Goal: Transaction & Acquisition: Purchase product/service

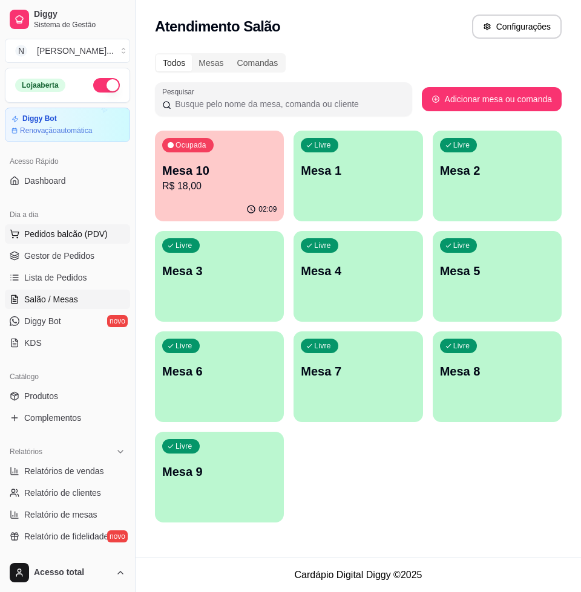
click at [90, 232] on span "Pedidos balcão (PDV)" at bounding box center [65, 234] width 83 height 12
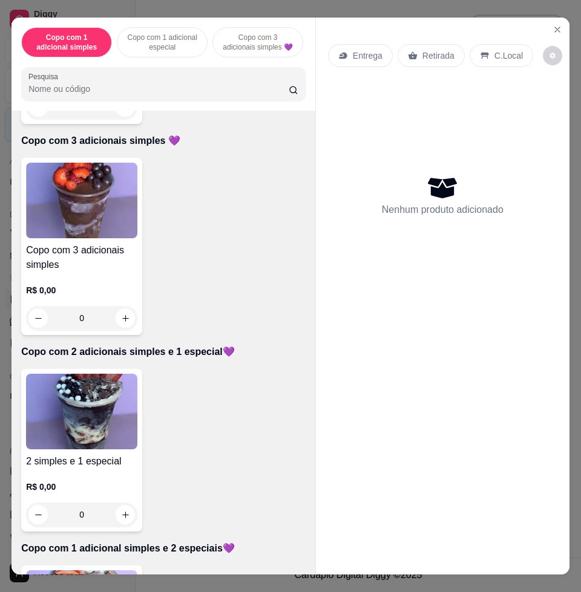
scroll to position [680, 0]
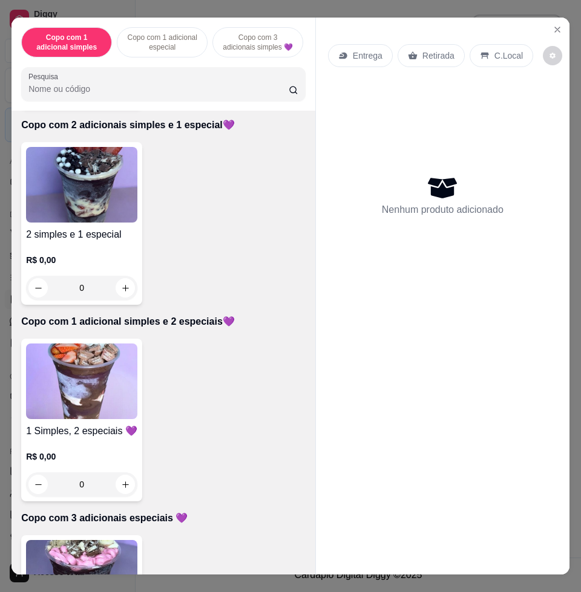
click at [41, 393] on img at bounding box center [81, 382] width 111 height 76
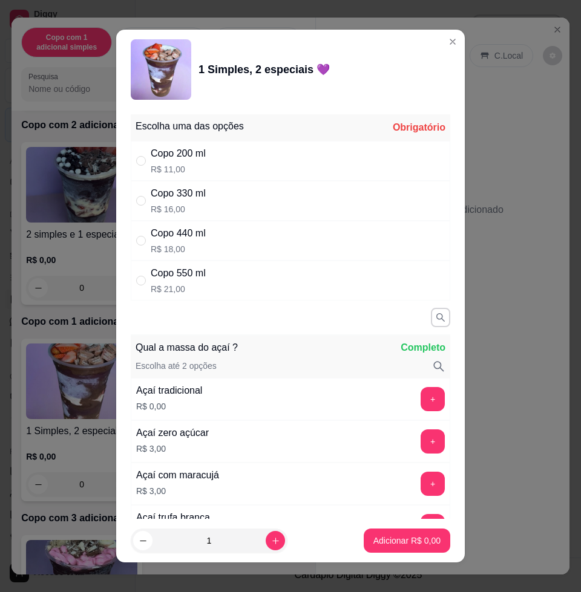
click at [231, 194] on div "Copo 330 ml R$ 16,00" at bounding box center [290, 201] width 319 height 40
radio input "true"
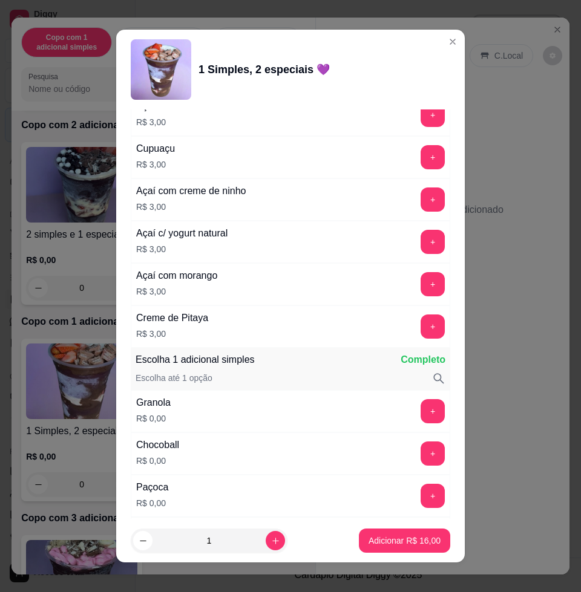
scroll to position [756, 0]
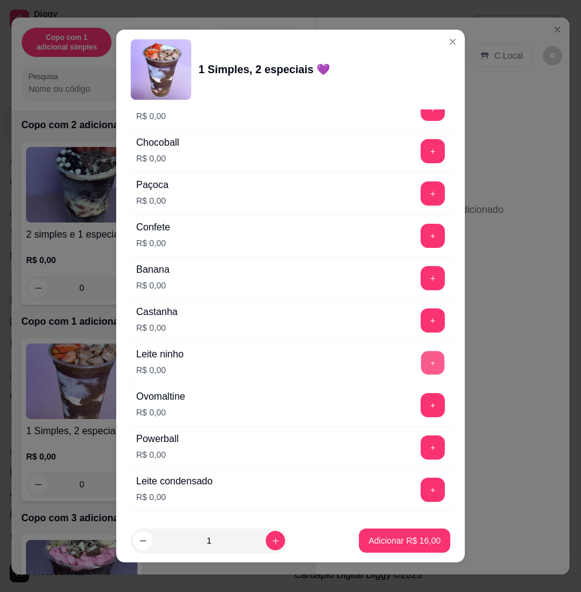
click at [421, 370] on button "+" at bounding box center [433, 363] width 24 height 24
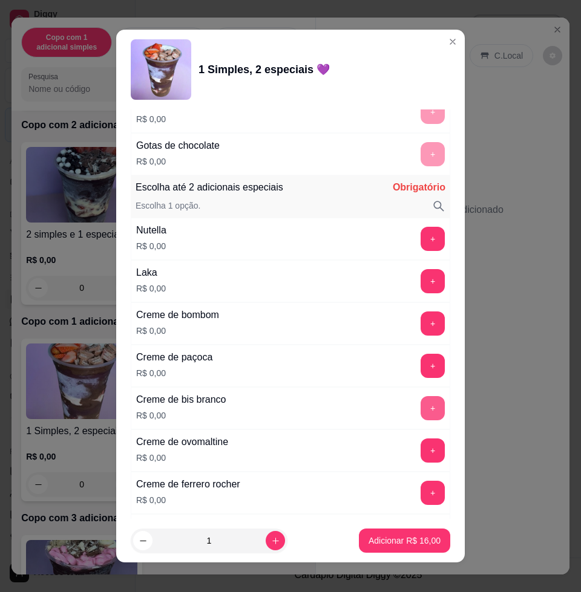
scroll to position [1285, 0]
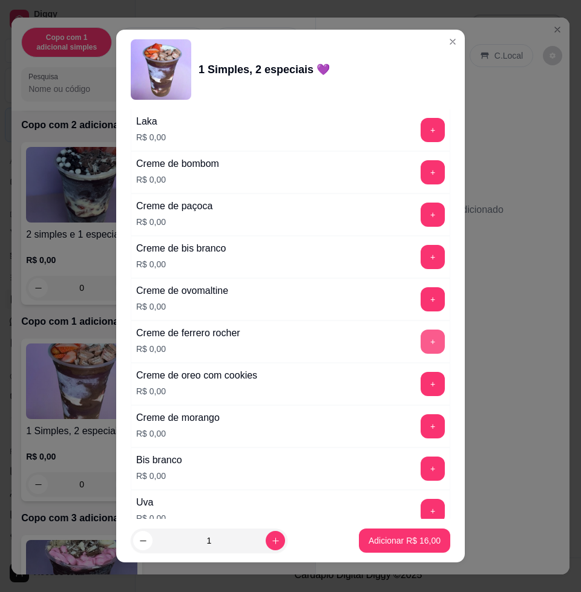
click at [420, 334] on button "+" at bounding box center [432, 342] width 24 height 24
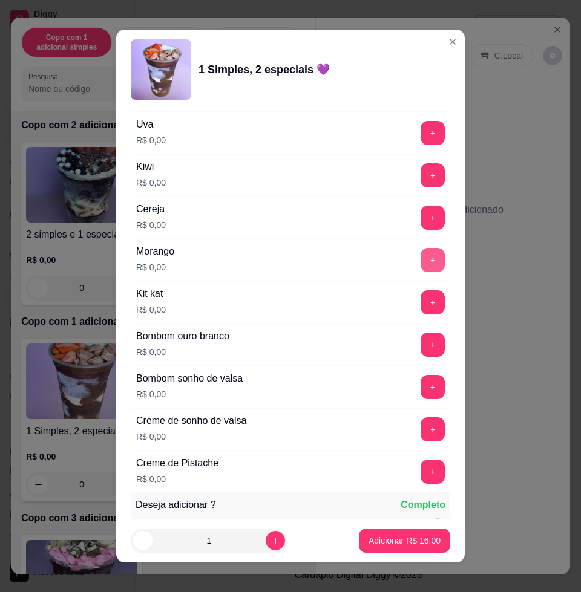
click at [416, 259] on div "+" at bounding box center [433, 260] width 34 height 24
click at [421, 266] on button "+" at bounding box center [433, 261] width 24 height 24
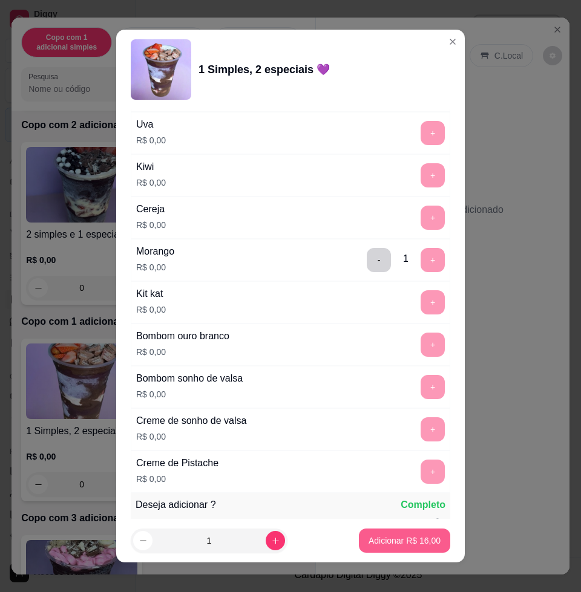
click at [393, 538] on p "Adicionar R$ 16,00" at bounding box center [404, 541] width 72 height 12
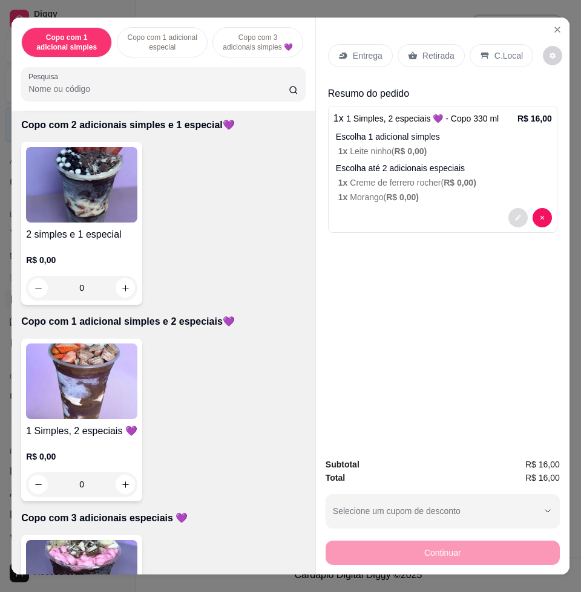
click at [514, 214] on icon "decrease-product-quantity" at bounding box center [517, 217] width 7 height 7
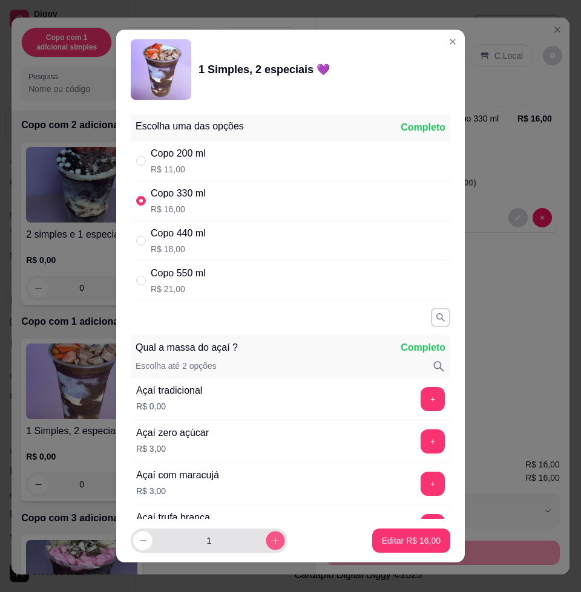
click at [272, 540] on icon "increase-product-quantity" at bounding box center [275, 541] width 6 height 6
type input "2"
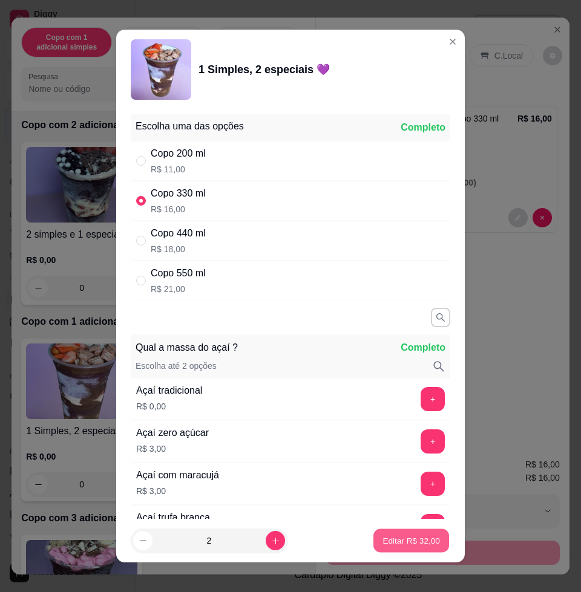
click at [397, 533] on button "Editar R$ 32,00" at bounding box center [411, 541] width 76 height 24
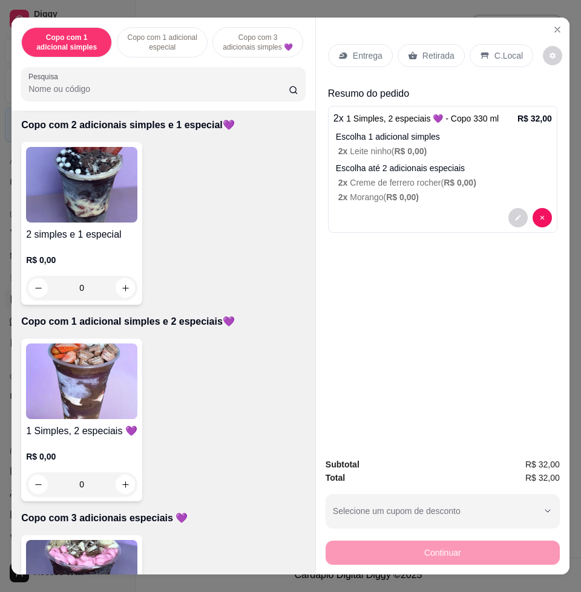
click at [100, 385] on img at bounding box center [81, 382] width 111 height 76
click at [65, 214] on img at bounding box center [81, 185] width 111 height 76
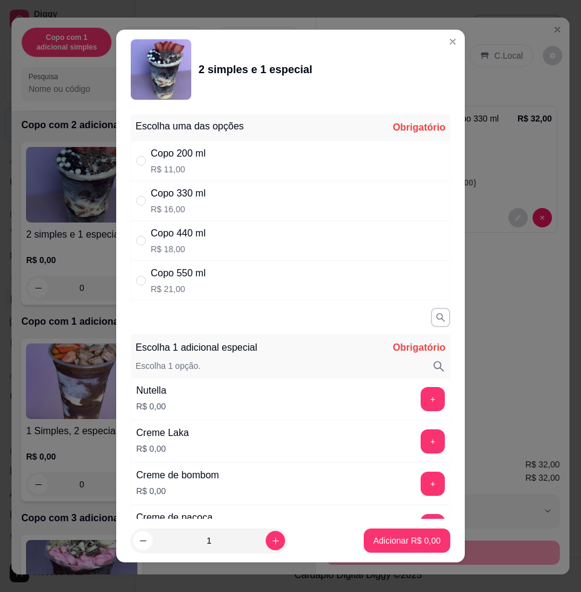
click at [217, 236] on div "Copo 440 ml R$ 18,00" at bounding box center [290, 241] width 319 height 40
radio input "true"
click at [223, 201] on div "Copo 330 ml R$ 16,00" at bounding box center [290, 201] width 319 height 40
radio input "true"
radio input "false"
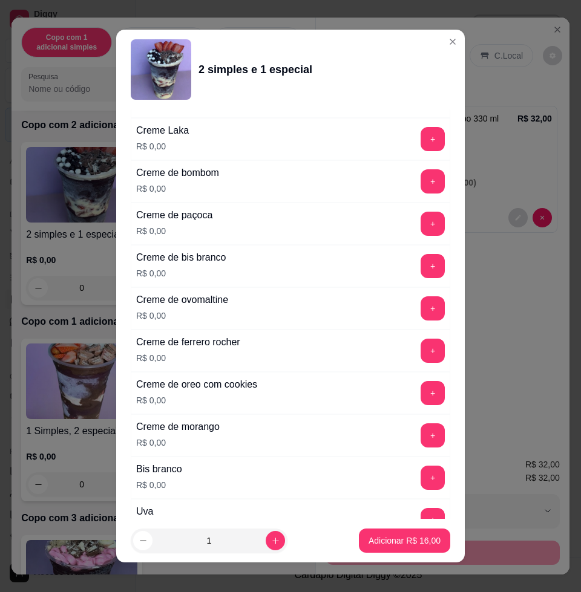
scroll to position [605, 0]
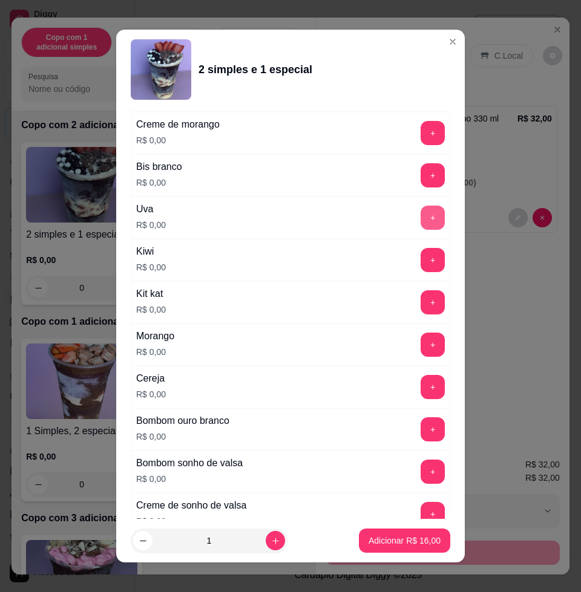
click at [420, 216] on button "+" at bounding box center [432, 218] width 24 height 24
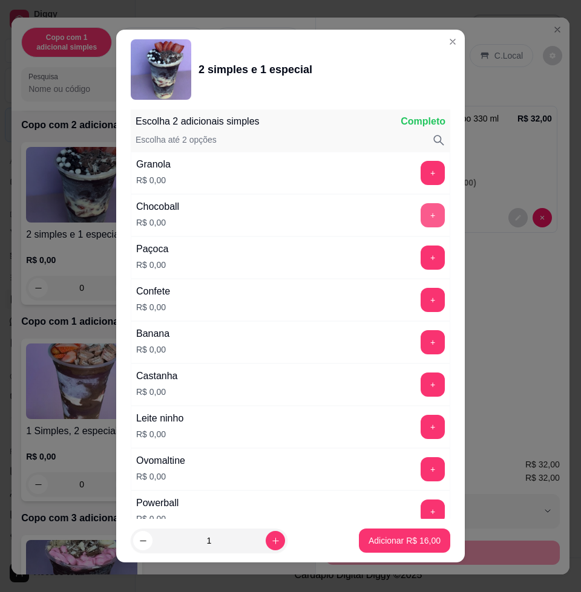
scroll to position [9, 0]
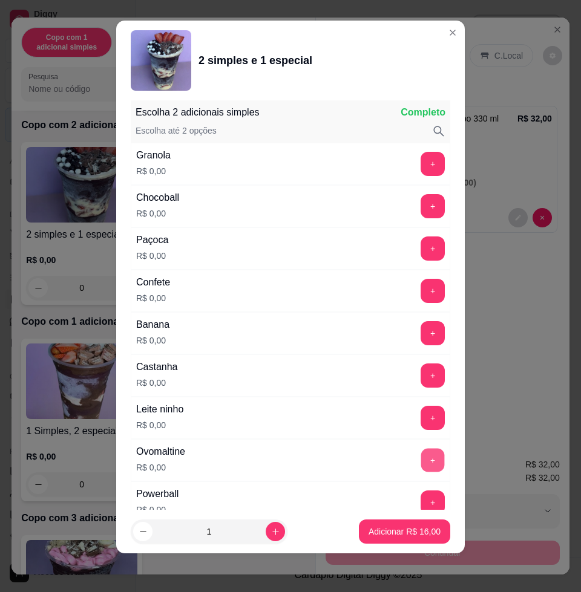
click at [421, 455] on button "+" at bounding box center [433, 461] width 24 height 24
click at [421, 416] on button "+" at bounding box center [433, 418] width 24 height 24
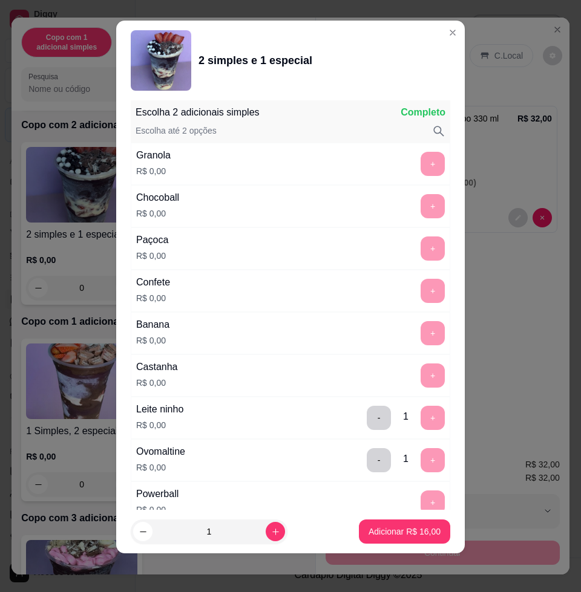
scroll to position [1581, 0]
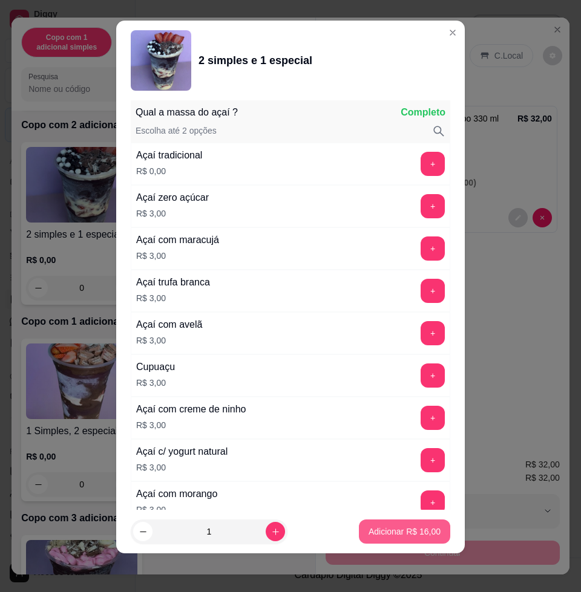
click at [415, 535] on p "Adicionar R$ 16,00" at bounding box center [404, 532] width 72 height 12
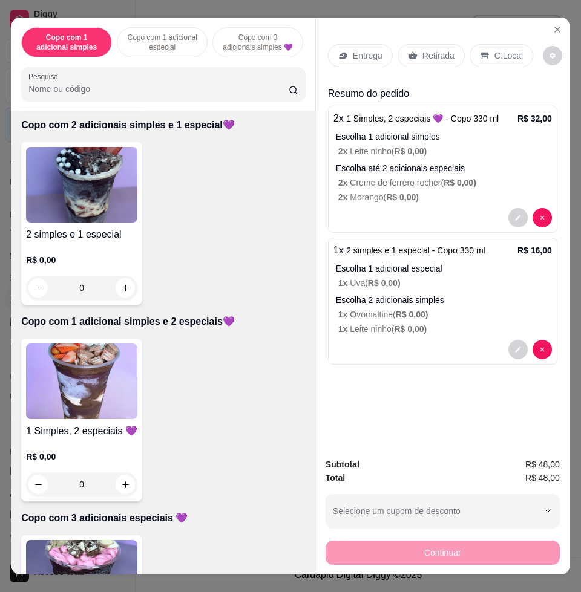
click at [348, 57] on div "Entrega" at bounding box center [360, 55] width 65 height 23
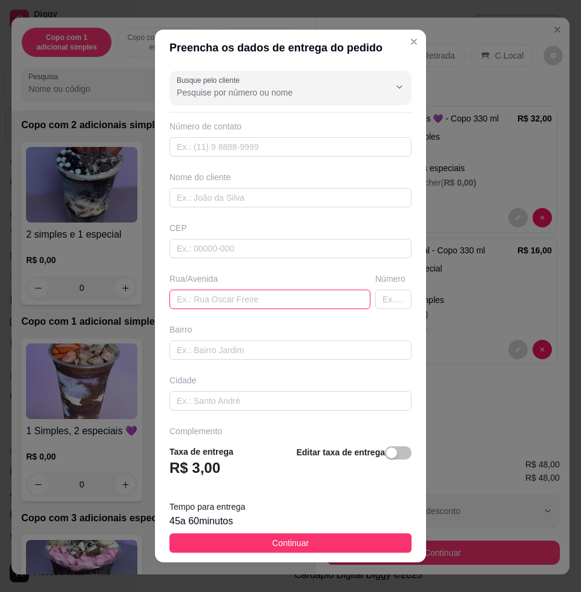
click at [261, 292] on input "text" at bounding box center [269, 299] width 201 height 19
type input "d"
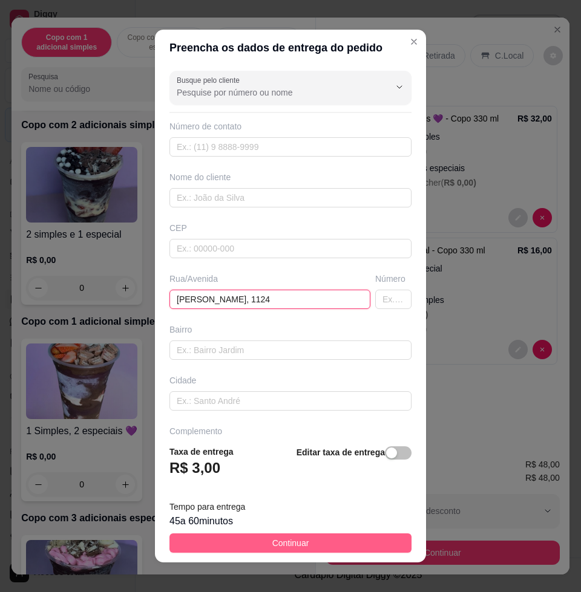
type input "[PERSON_NAME], 1124"
click at [336, 549] on button "Continuar" at bounding box center [290, 542] width 242 height 19
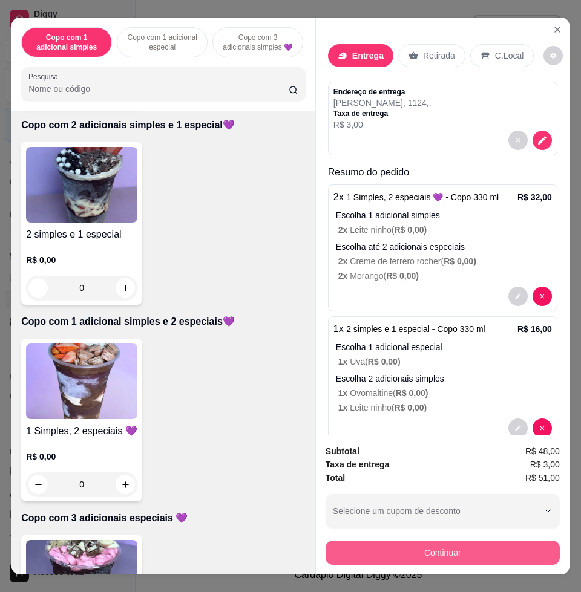
click at [461, 541] on button "Continuar" at bounding box center [442, 553] width 234 height 24
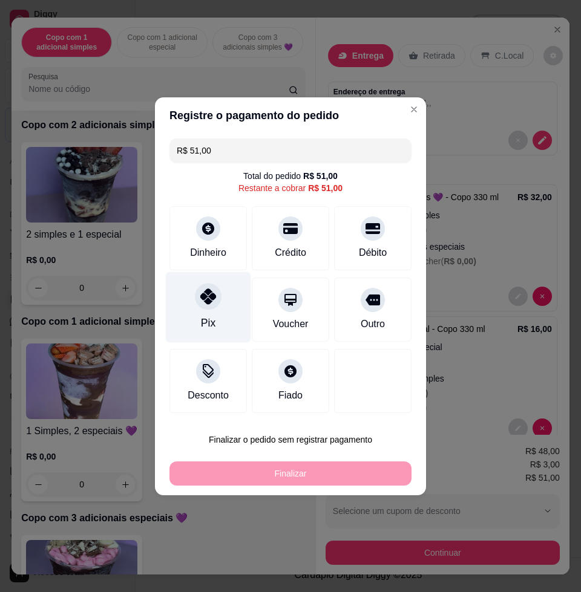
click at [191, 315] on div "Pix" at bounding box center [208, 307] width 85 height 71
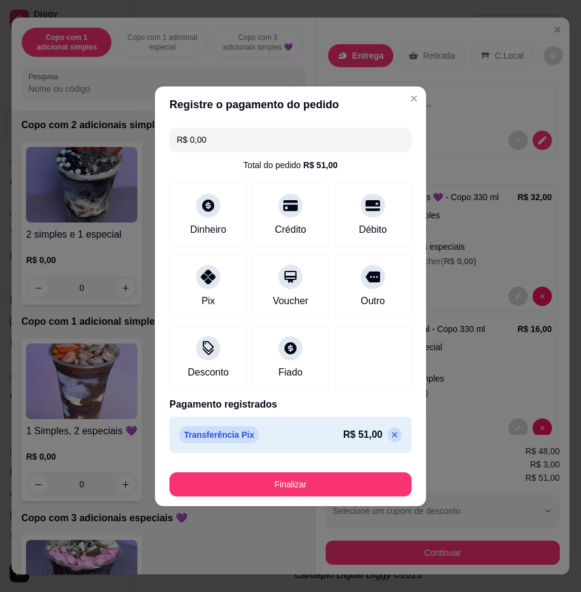
drag, startPoint x: 370, startPoint y: 469, endPoint x: 373, endPoint y: 481, distance: 12.5
click at [370, 471] on div "Finalizar" at bounding box center [290, 482] width 242 height 29
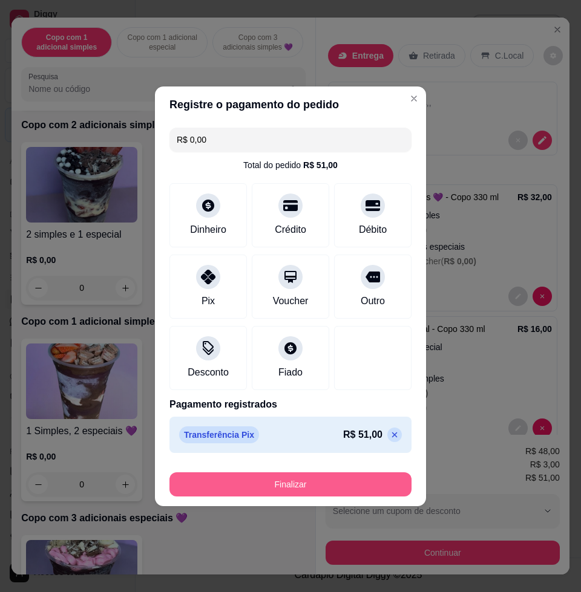
click at [373, 483] on button "Finalizar" at bounding box center [290, 484] width 242 height 24
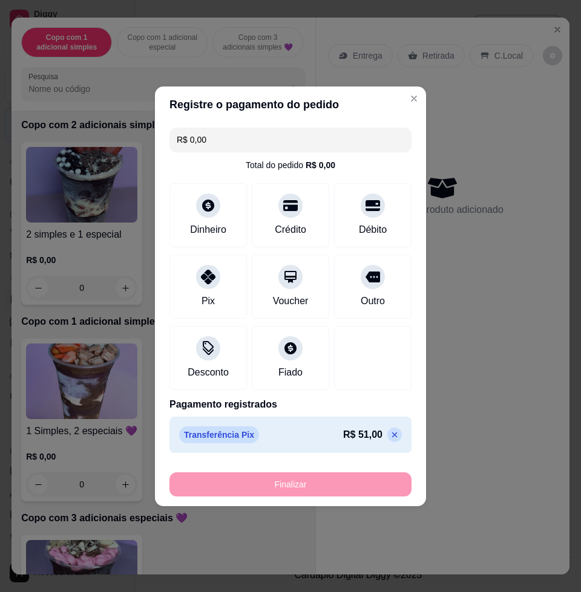
type input "-R$ 51,00"
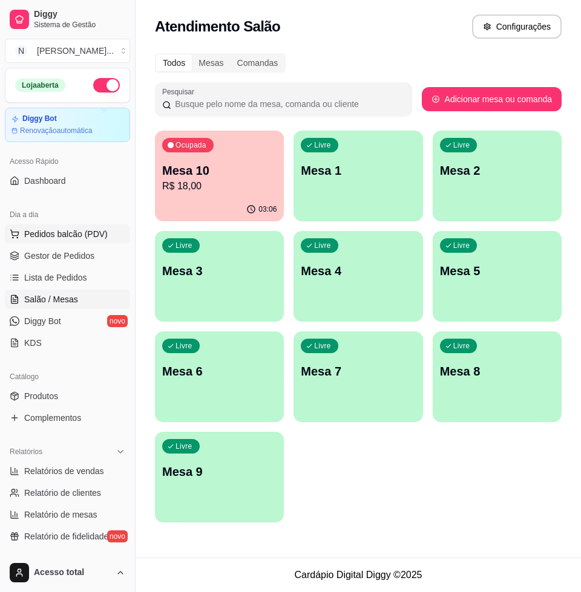
click at [99, 238] on span "Pedidos balcão (PDV)" at bounding box center [65, 234] width 83 height 12
click at [553, 25] on icon "Close" at bounding box center [557, 30] width 10 height 10
click at [51, 279] on span "Lista de Pedidos" at bounding box center [55, 278] width 63 height 12
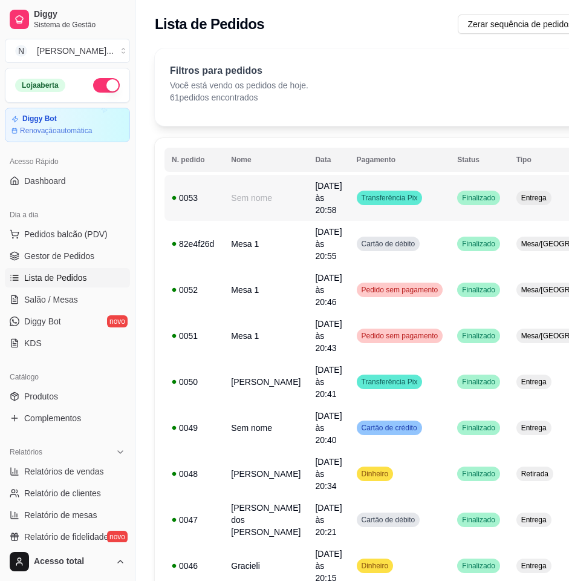
click at [308, 197] on td "[DATE] às 20:58" at bounding box center [328, 198] width 41 height 46
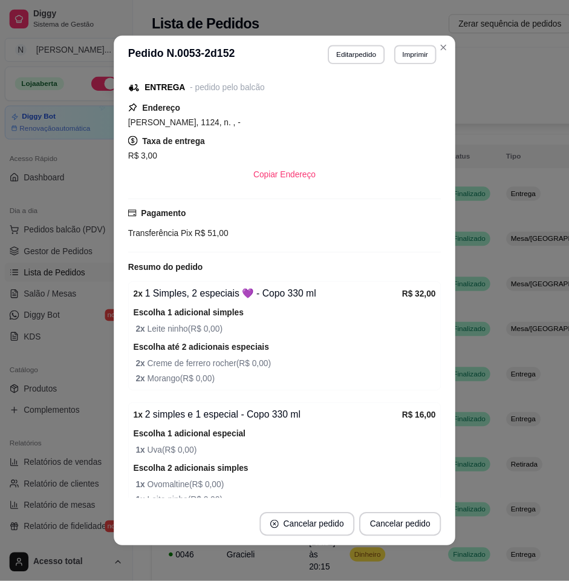
scroll to position [137, 0]
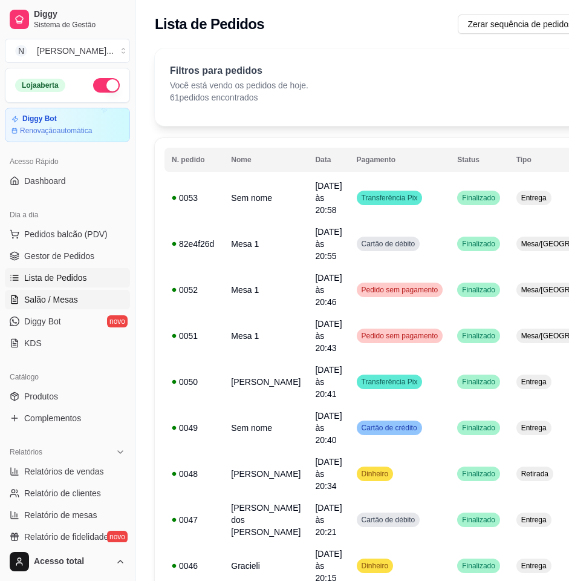
click at [65, 297] on span "Salão / Mesas" at bounding box center [51, 299] width 54 height 12
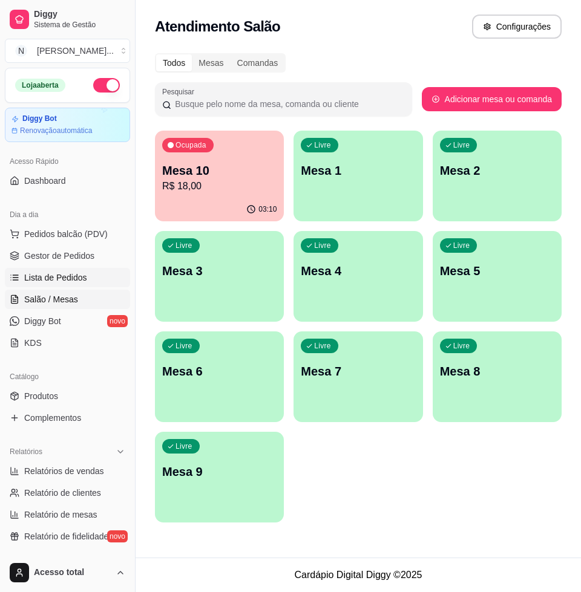
click at [77, 272] on span "Lista de Pedidos" at bounding box center [55, 278] width 63 height 12
click at [84, 278] on link "Lista de Pedidos" at bounding box center [67, 277] width 125 height 19
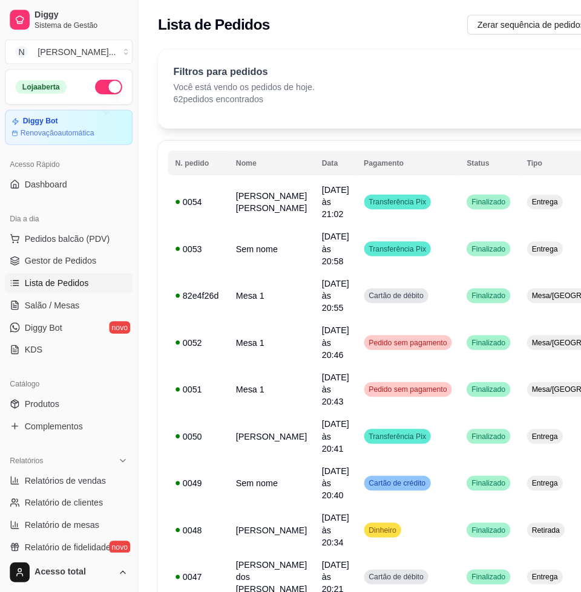
scroll to position [227, 0]
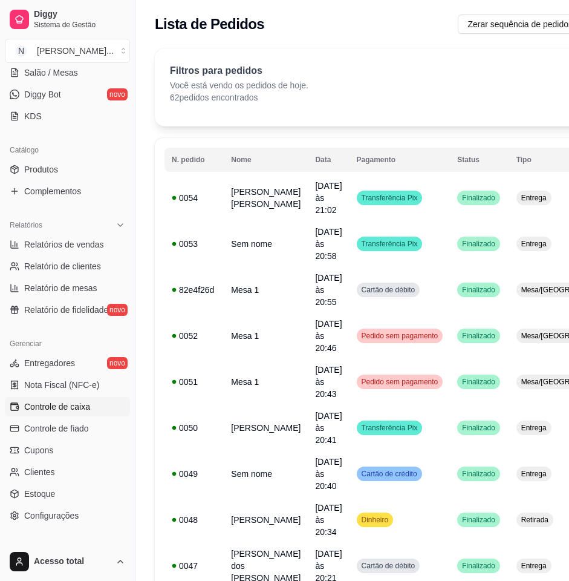
click at [82, 408] on span "Controle de caixa" at bounding box center [57, 406] width 66 height 12
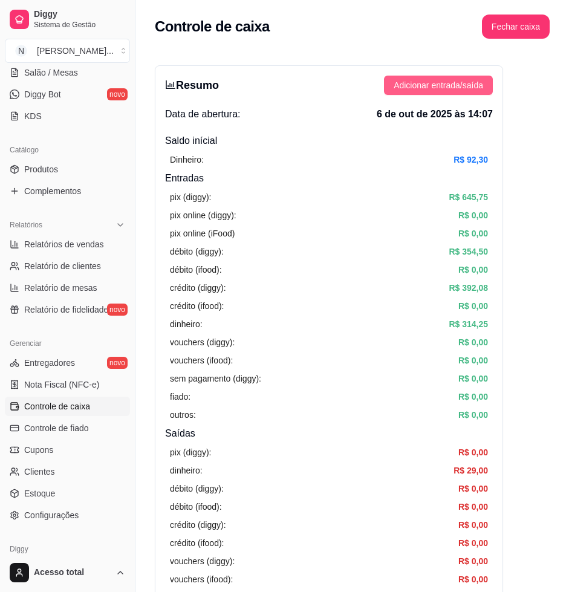
click at [435, 88] on span "Adicionar entrada/saída" at bounding box center [439, 85] width 90 height 13
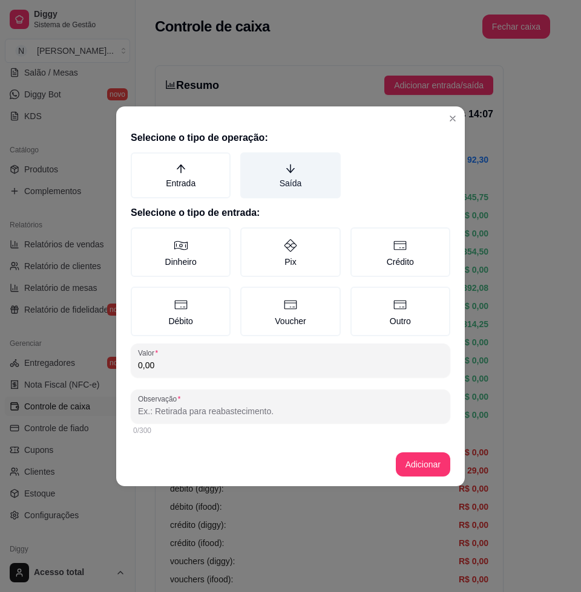
click at [301, 186] on label "Saída" at bounding box center [290, 175] width 100 height 46
click at [249, 161] on button "Saída" at bounding box center [245, 157] width 10 height 10
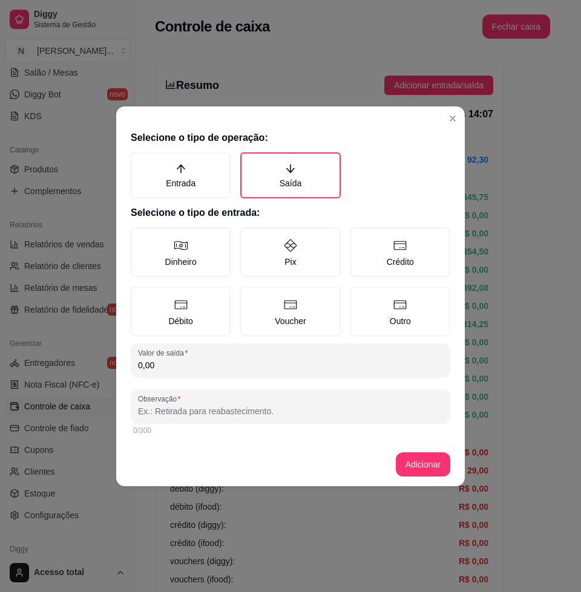
click at [212, 244] on label "Dinheiro" at bounding box center [181, 252] width 100 height 50
click at [140, 236] on button "Dinheiro" at bounding box center [135, 232] width 10 height 10
click at [224, 383] on div "Selecione o tipo de operação: Entrada Saída Selecione o tipo de entrada: Dinhei…" at bounding box center [290, 284] width 348 height 317
click at [219, 370] on div "0,00" at bounding box center [290, 360] width 305 height 24
click at [218, 350] on div "0,00" at bounding box center [290, 360] width 305 height 24
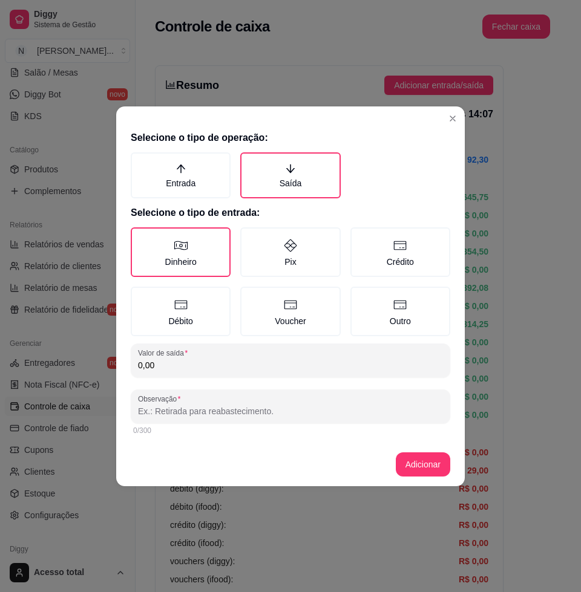
click at [220, 356] on div "0,00" at bounding box center [290, 360] width 305 height 24
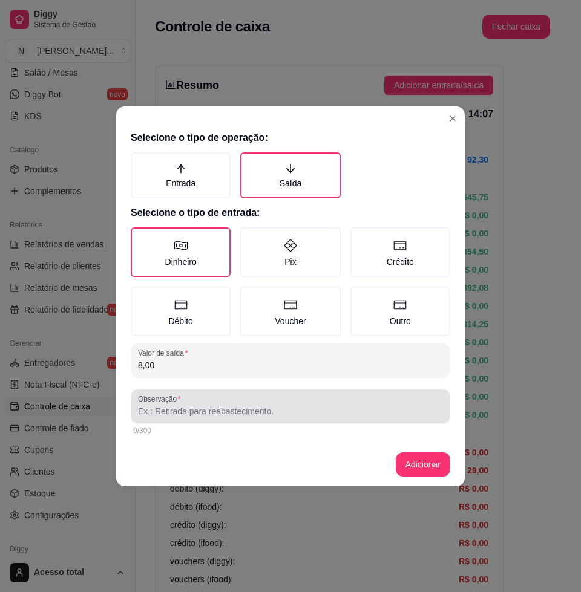
type input "8,00"
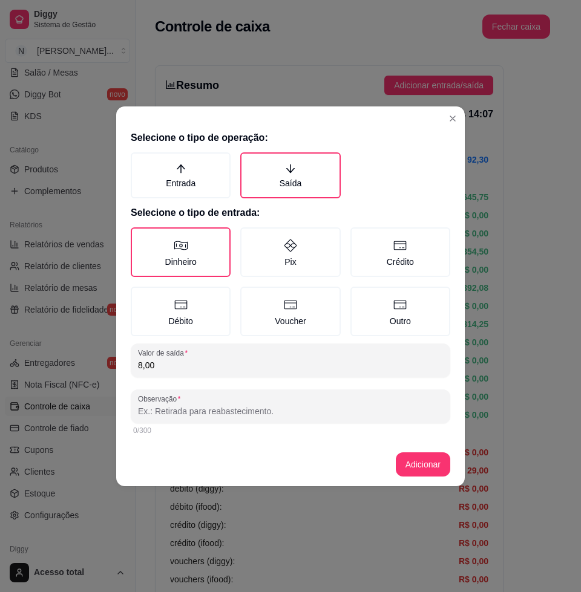
click at [247, 414] on input "Observação" at bounding box center [290, 411] width 305 height 12
type input "leite"
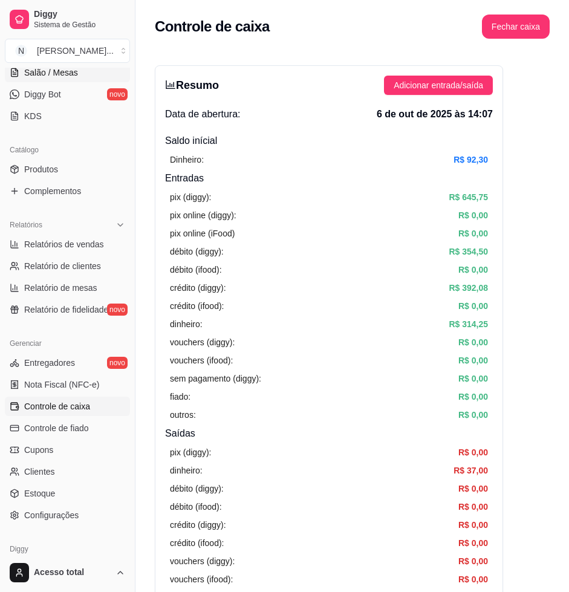
click at [65, 69] on span "Salão / Mesas" at bounding box center [51, 73] width 54 height 12
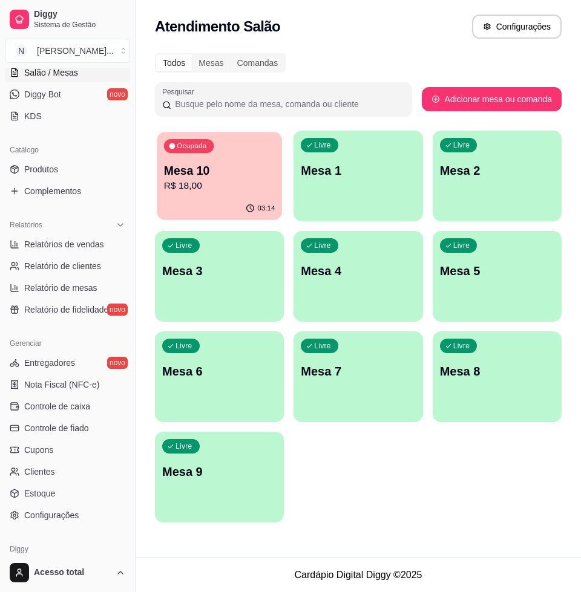
click at [254, 205] on icon "button" at bounding box center [251, 209] width 10 height 10
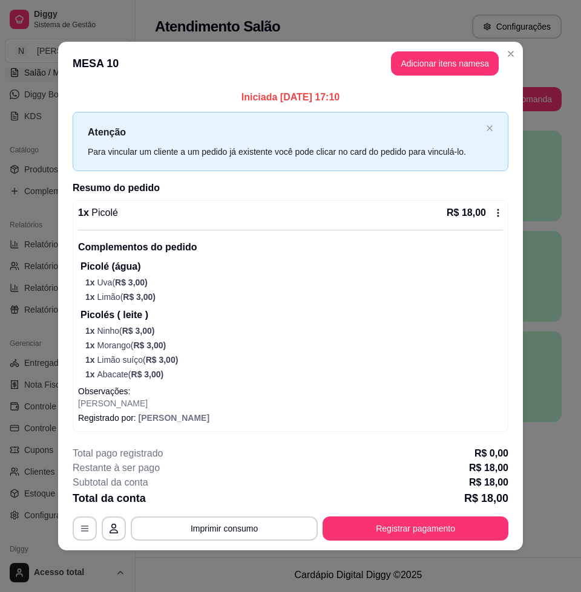
click at [437, 527] on button "Registrar pagamento" at bounding box center [415, 529] width 186 height 24
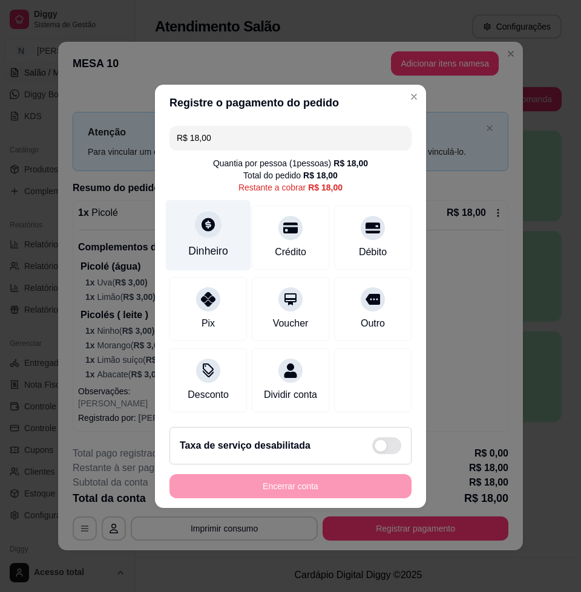
click at [215, 226] on div at bounding box center [208, 224] width 27 height 27
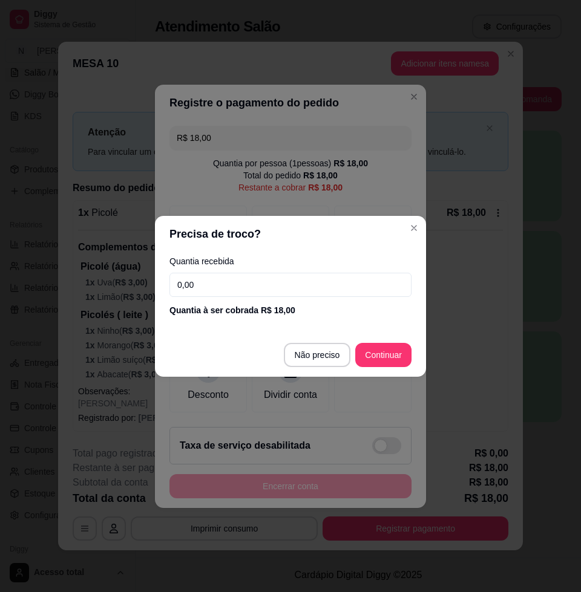
click at [209, 290] on input "0,00" at bounding box center [290, 285] width 242 height 24
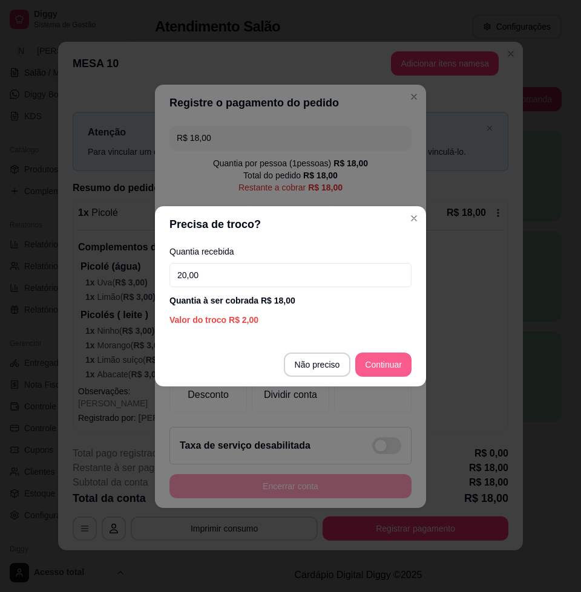
type input "20,00"
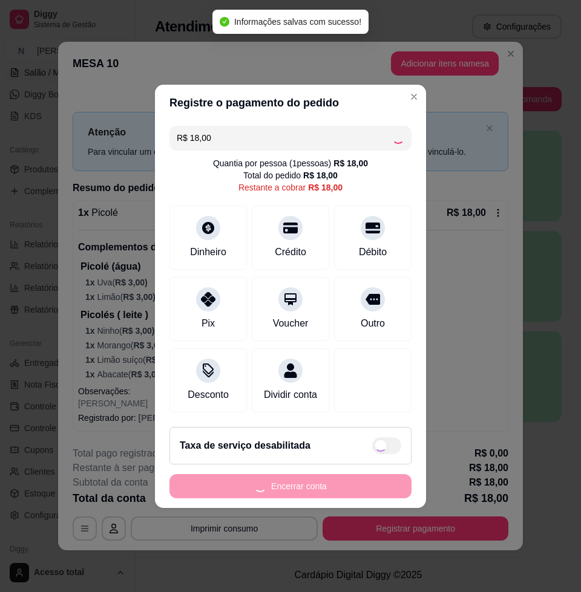
type input "R$ 0,00"
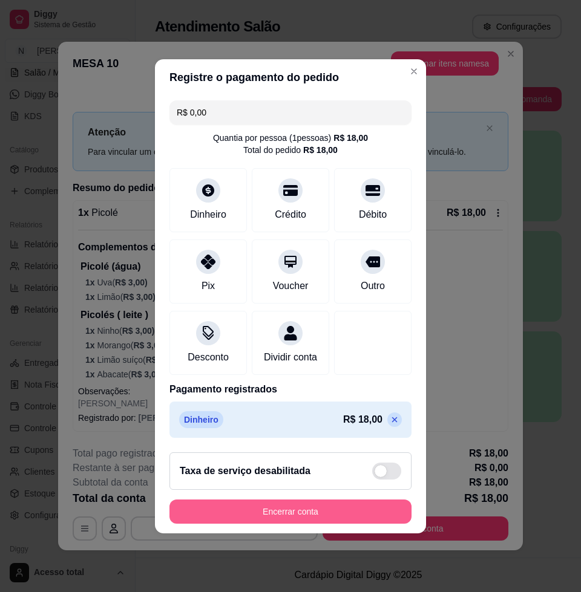
click at [373, 523] on button "Encerrar conta" at bounding box center [290, 512] width 242 height 24
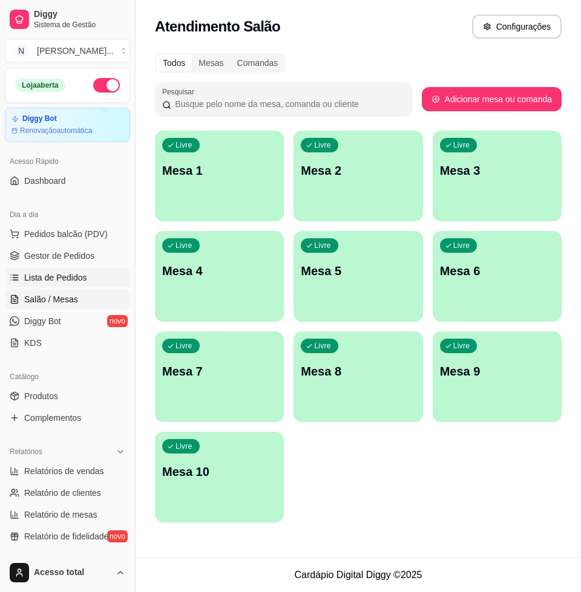
click at [70, 272] on span "Lista de Pedidos" at bounding box center [55, 278] width 63 height 12
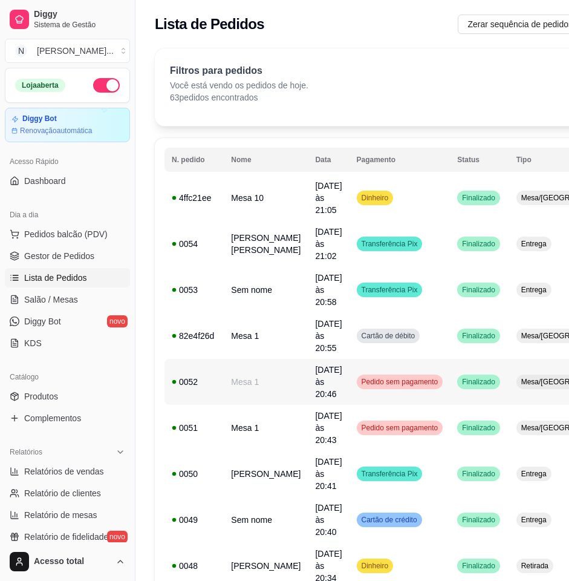
click at [204, 543] on td "0048" at bounding box center [194, 566] width 59 height 46
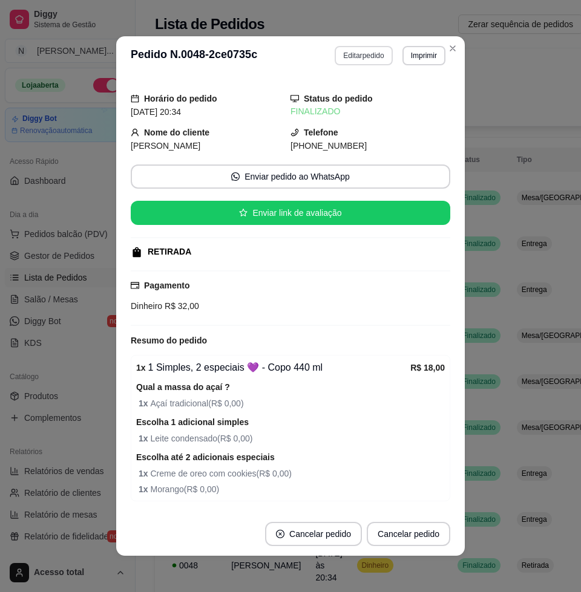
click at [376, 54] on button "Editar pedido" at bounding box center [362, 55] width 57 height 19
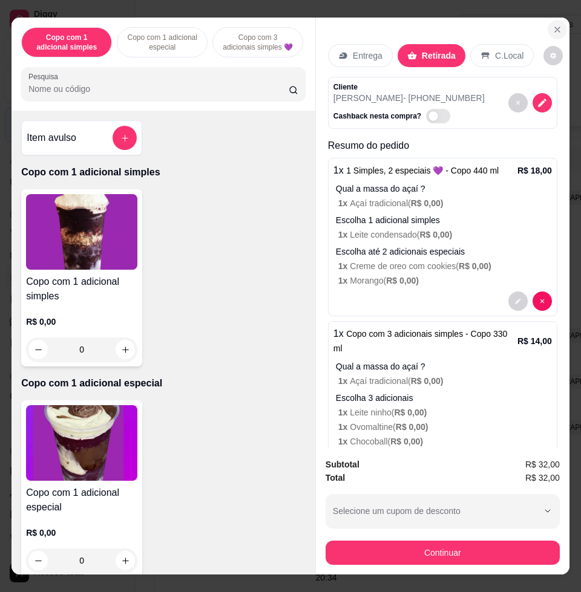
click at [555, 27] on icon "Close" at bounding box center [557, 29] width 5 height 5
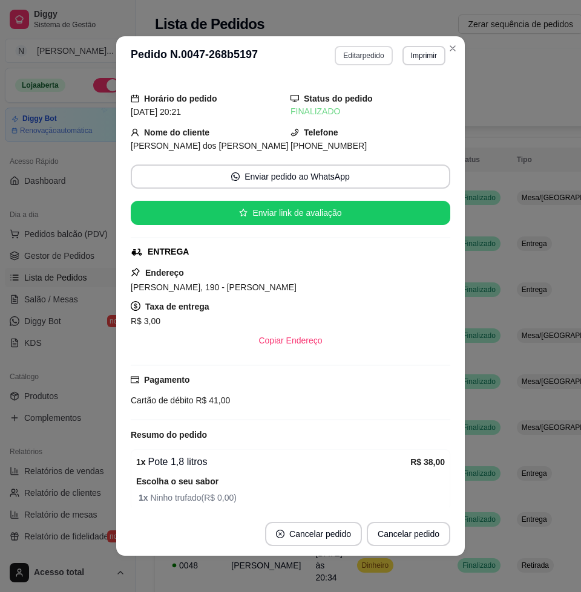
click at [347, 54] on button "Editar pedido" at bounding box center [362, 55] width 57 height 19
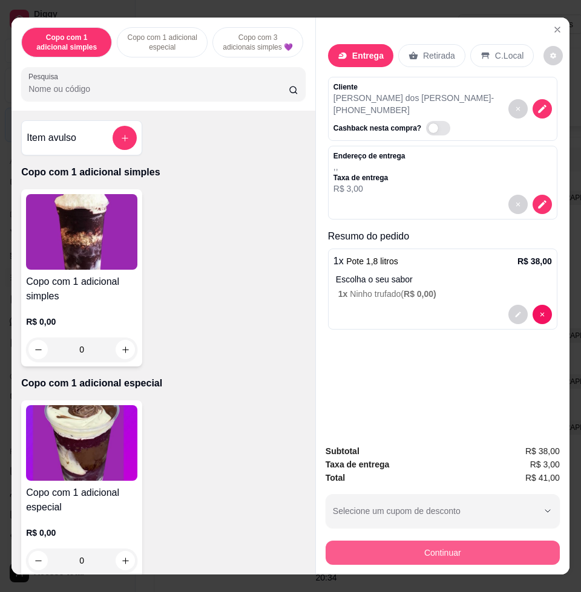
click at [456, 541] on button "Continuar" at bounding box center [442, 553] width 234 height 24
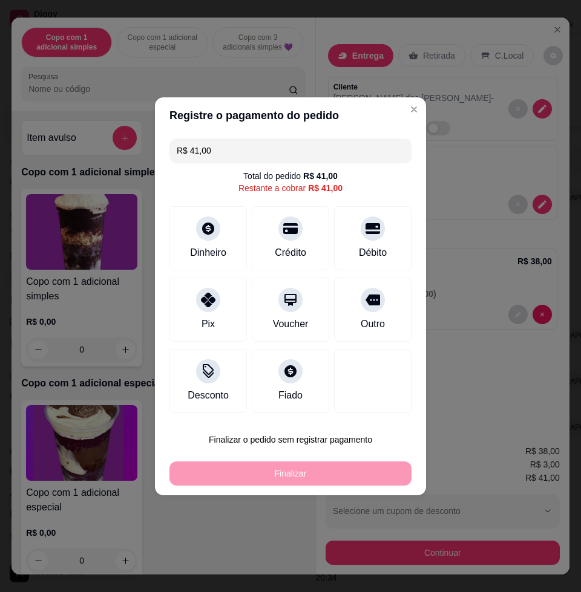
click at [229, 319] on div "Pix" at bounding box center [207, 310] width 77 height 64
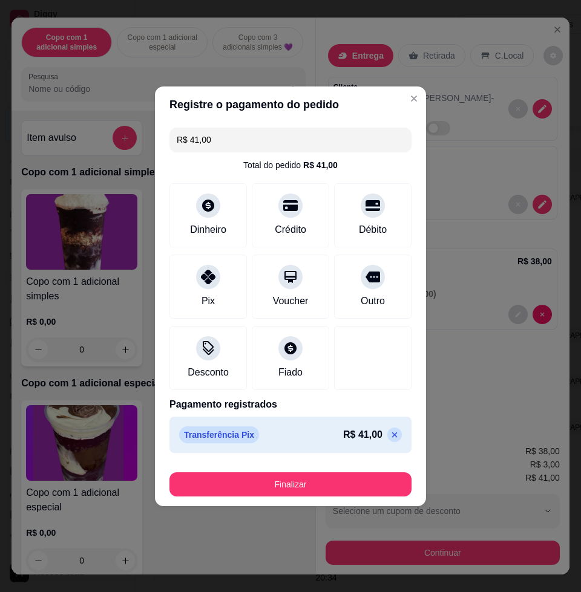
type input "R$ 0,00"
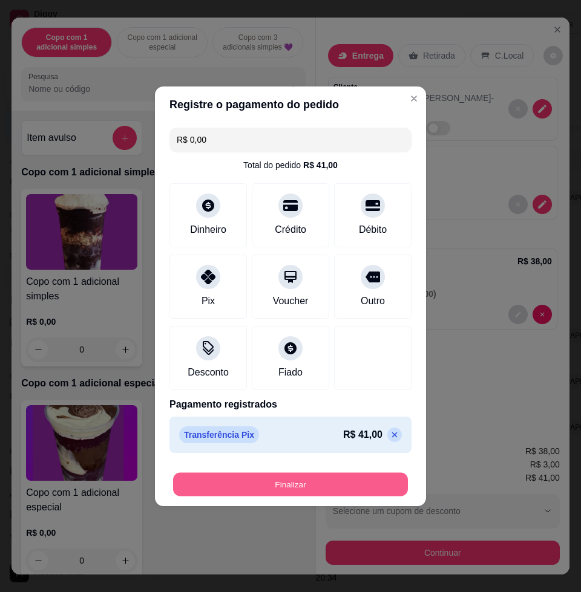
click at [263, 487] on button "Finalizar" at bounding box center [290, 484] width 235 height 24
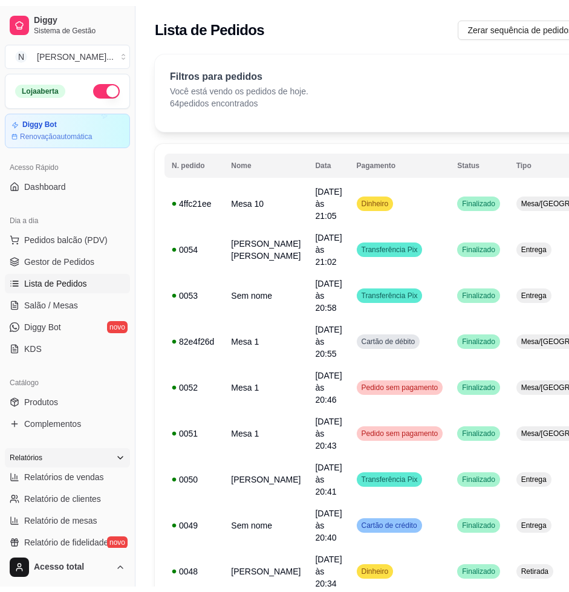
scroll to position [278, 0]
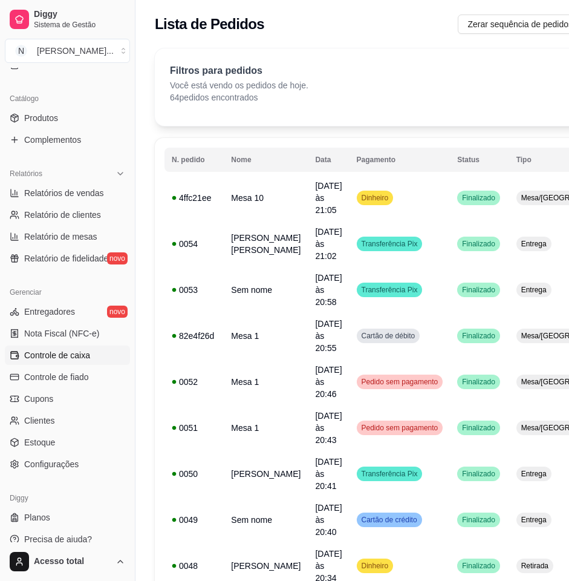
click at [75, 359] on span "Controle de caixa" at bounding box center [57, 355] width 66 height 12
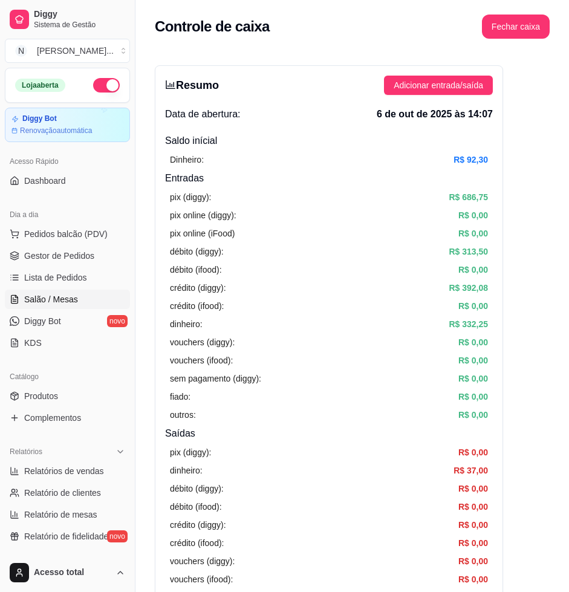
drag, startPoint x: 64, startPoint y: 282, endPoint x: 62, endPoint y: 289, distance: 7.4
click at [64, 282] on span "Lista de Pedidos" at bounding box center [55, 278] width 63 height 12
click at [61, 301] on span "Salão / Mesas" at bounding box center [51, 299] width 54 height 12
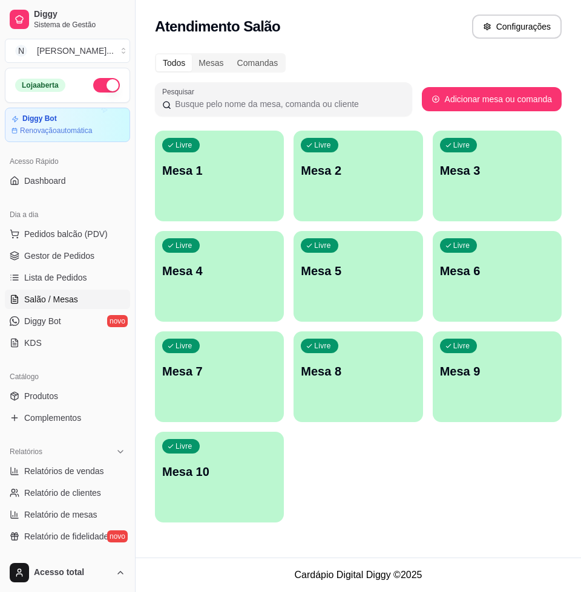
click at [235, 198] on div "Livre Mesa 1" at bounding box center [219, 169] width 129 height 76
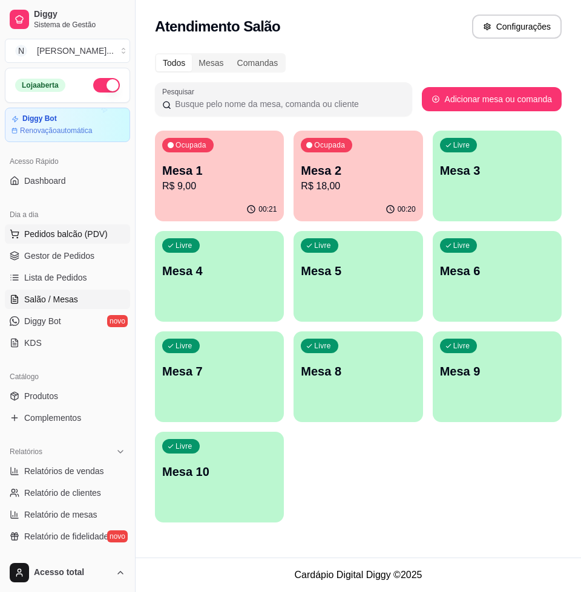
click at [85, 237] on span "Pedidos balcão (PDV)" at bounding box center [65, 234] width 83 height 12
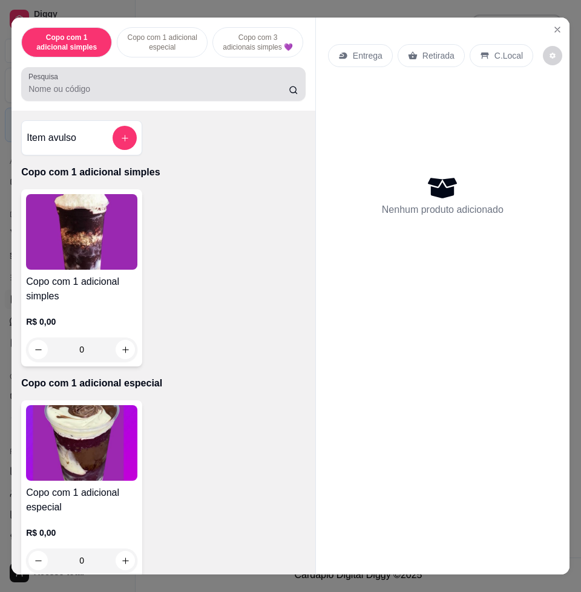
click at [204, 80] on div at bounding box center [163, 84] width 270 height 24
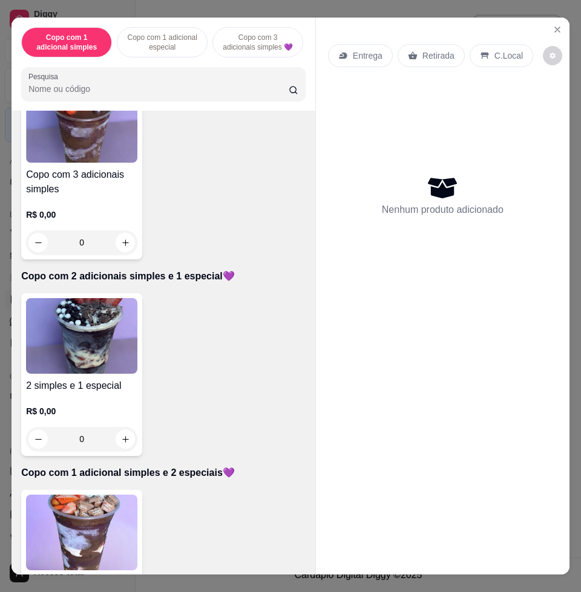
scroll to position [983, 0]
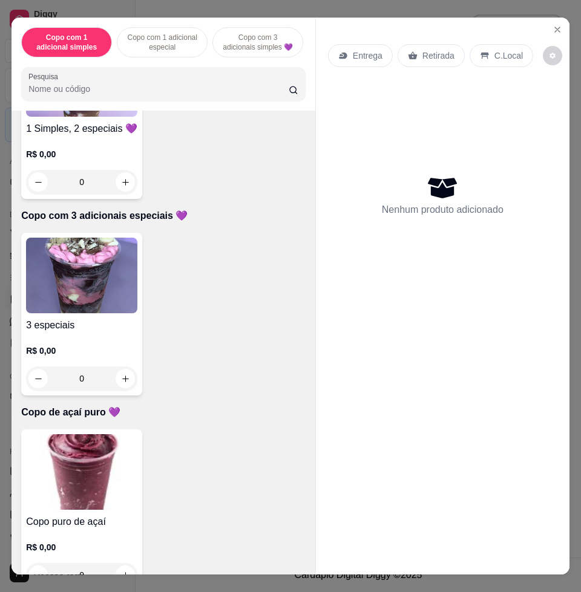
click at [70, 469] on img at bounding box center [81, 472] width 111 height 76
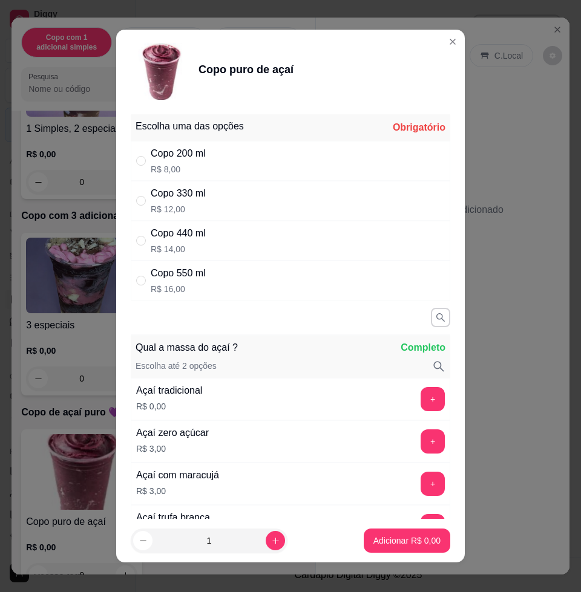
drag, startPoint x: 217, startPoint y: 275, endPoint x: 297, endPoint y: 333, distance: 99.2
click at [217, 276] on div "Copo 550 ml R$ 16,00" at bounding box center [290, 281] width 319 height 40
radio input "true"
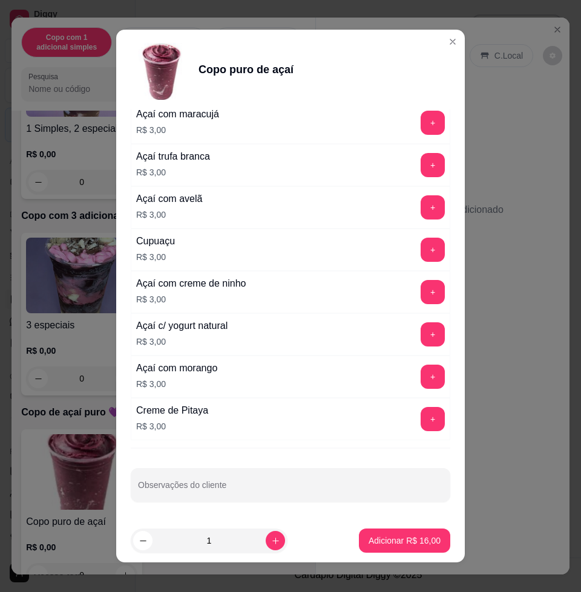
scroll to position [134, 0]
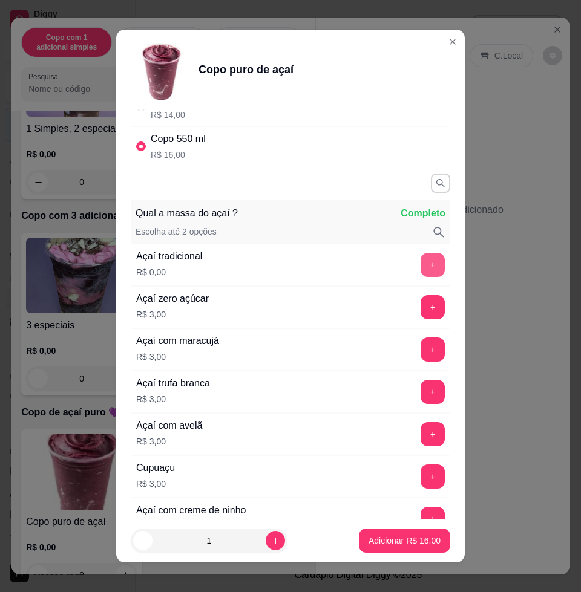
click at [420, 262] on button "+" at bounding box center [432, 265] width 24 height 24
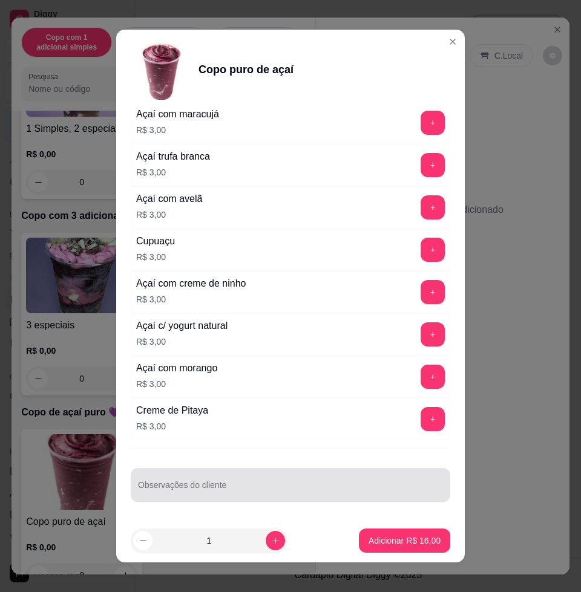
click at [336, 497] on div "Observações do cliente" at bounding box center [290, 485] width 319 height 34
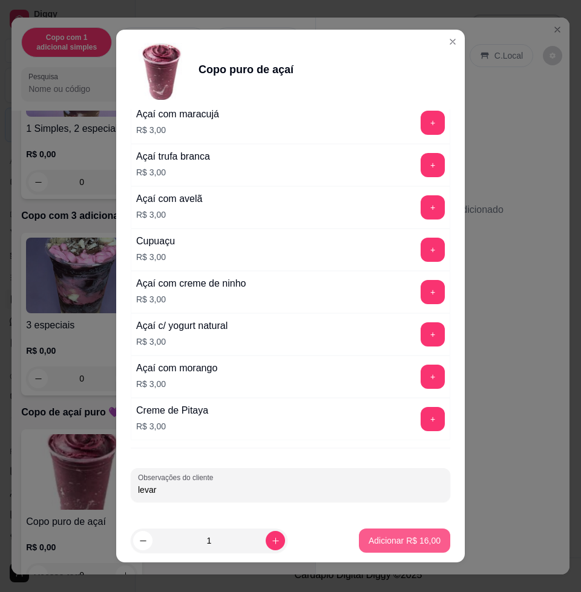
type input "levar"
click at [403, 530] on button "Adicionar R$ 16,00" at bounding box center [404, 541] width 91 height 24
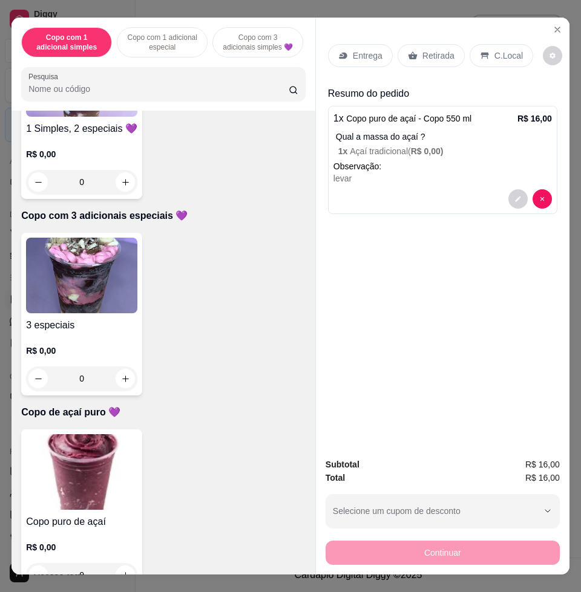
click at [512, 45] on div "C.Local" at bounding box center [501, 55] width 64 height 23
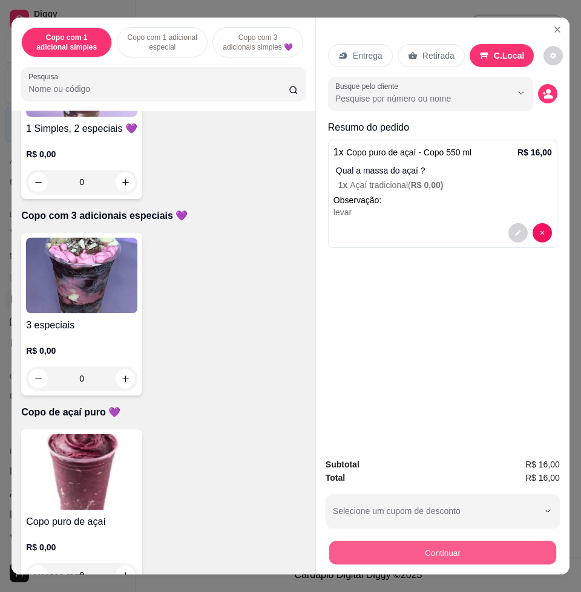
click at [540, 552] on button "Continuar" at bounding box center [442, 553] width 227 height 24
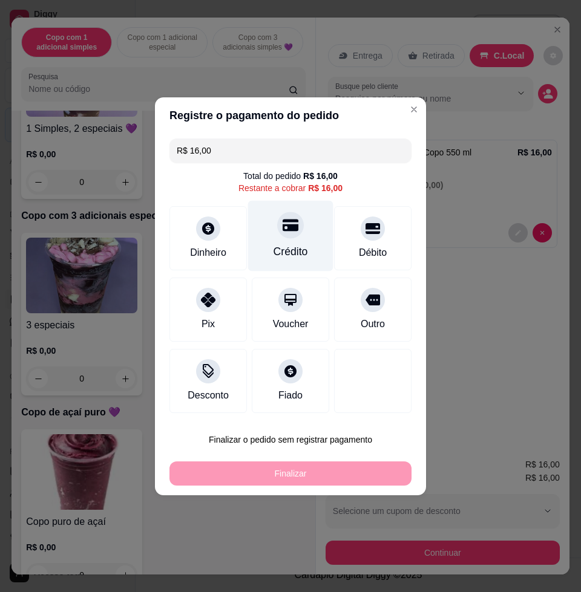
click at [273, 257] on div "Crédito" at bounding box center [290, 252] width 34 height 16
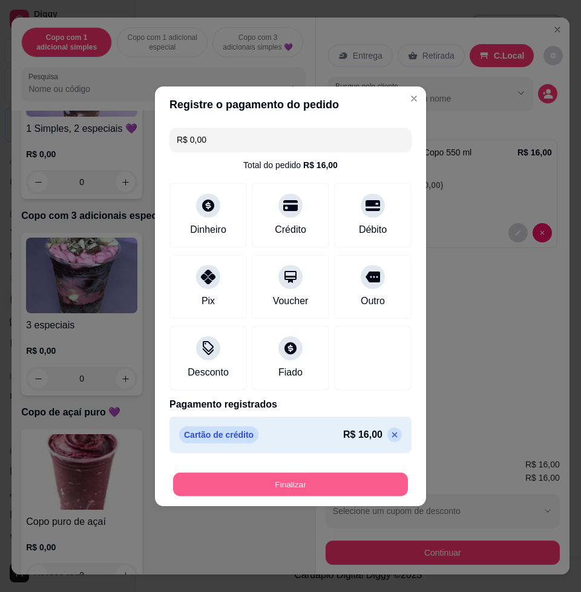
click at [246, 487] on button "Finalizar" at bounding box center [290, 484] width 235 height 24
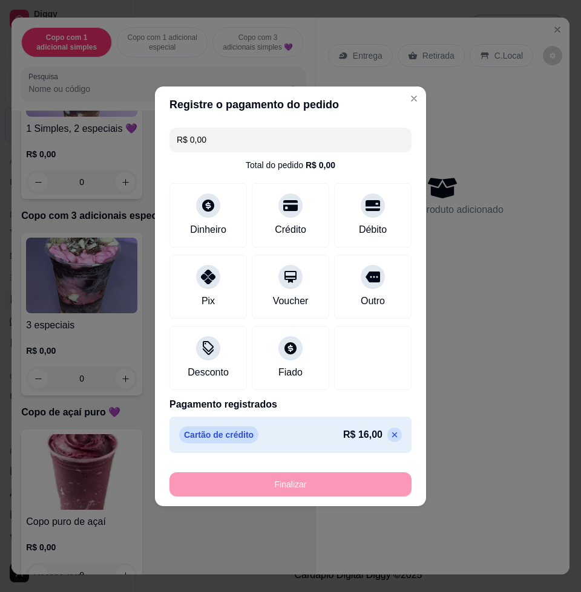
type input "-R$ 16,00"
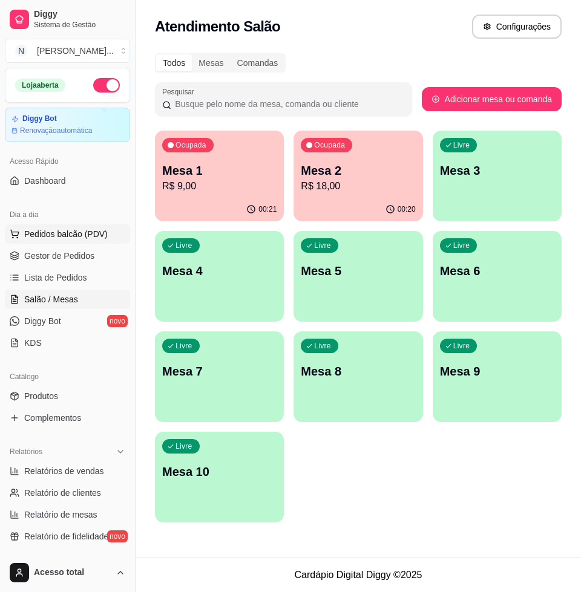
click at [45, 232] on span "Pedidos balcão (PDV)" at bounding box center [65, 234] width 83 height 12
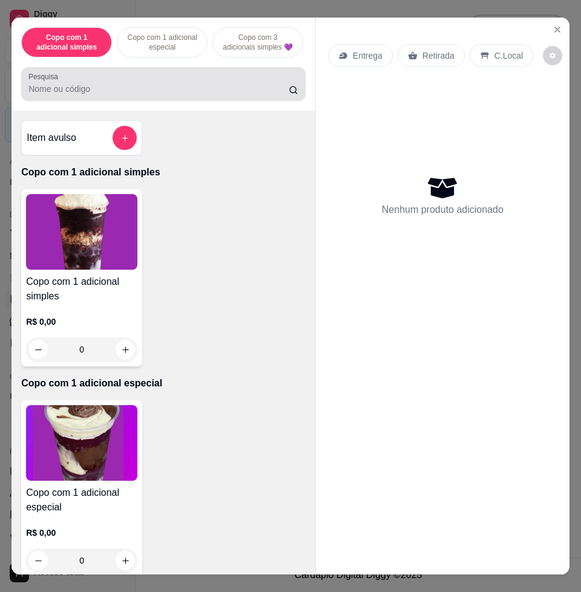
click at [129, 87] on div at bounding box center [163, 84] width 270 height 24
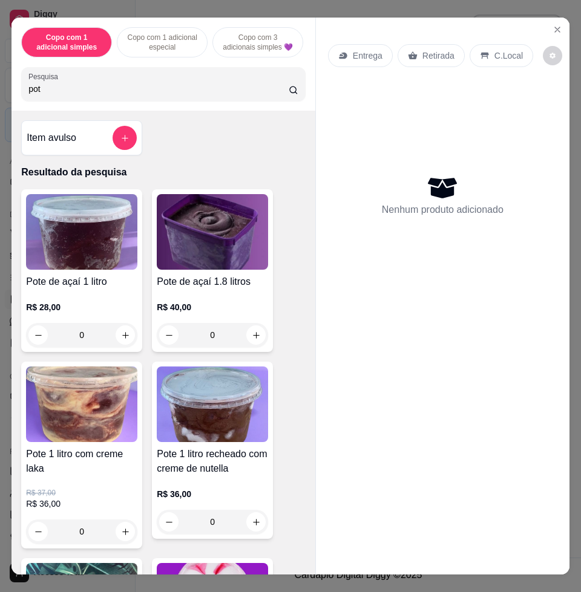
scroll to position [454, 0]
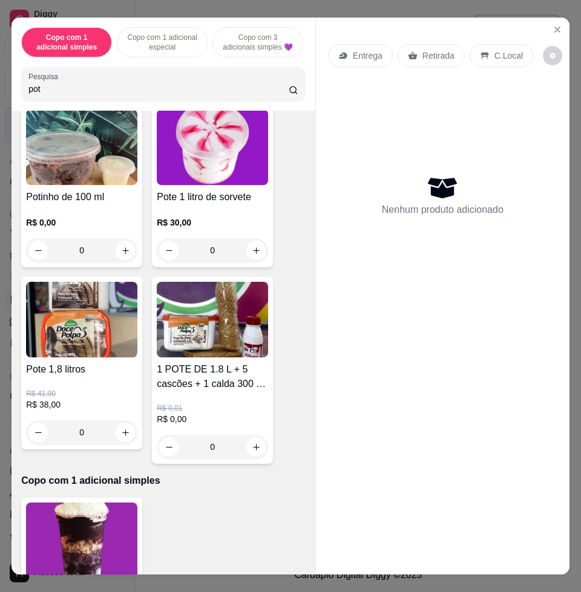
click at [188, 185] on img at bounding box center [212, 147] width 111 height 76
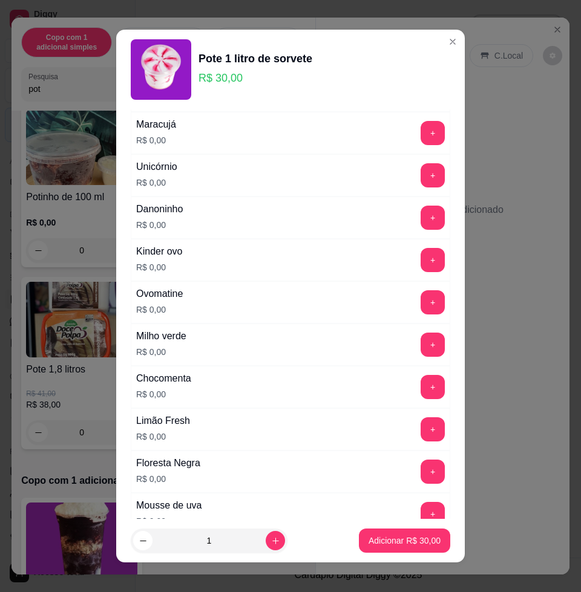
scroll to position [529, 0]
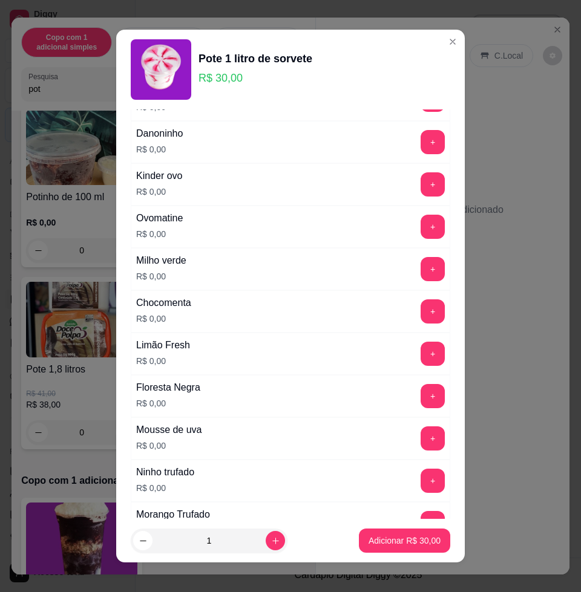
click at [420, 184] on button "+" at bounding box center [432, 184] width 24 height 24
click at [410, 548] on button "Adicionar R$ 30,00" at bounding box center [404, 541] width 89 height 24
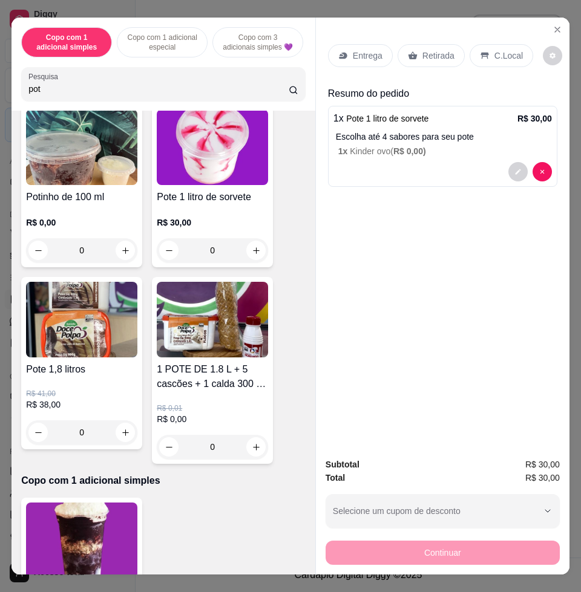
scroll to position [0, 0]
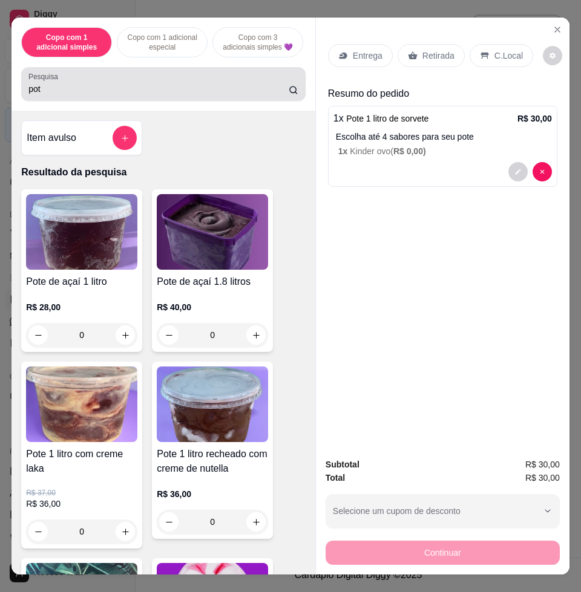
click at [182, 95] on input "pot" at bounding box center [158, 89] width 260 height 12
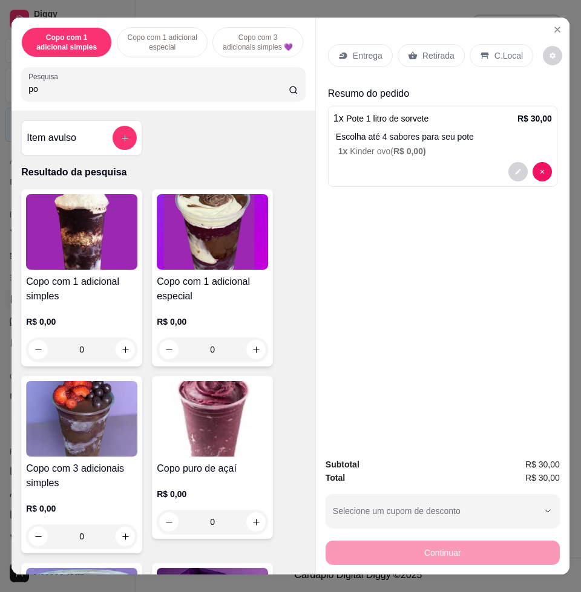
type input "p"
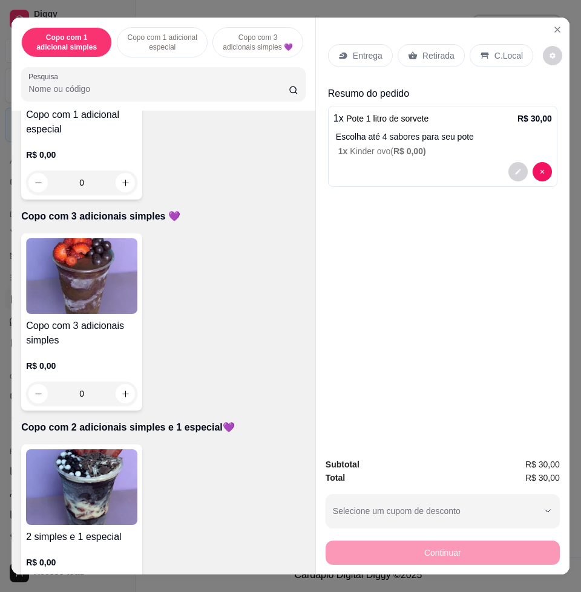
scroll to position [605, 0]
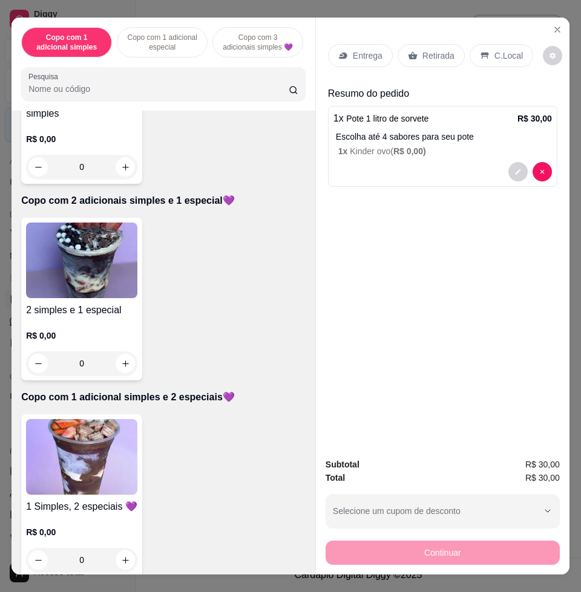
click at [93, 472] on img at bounding box center [81, 457] width 111 height 76
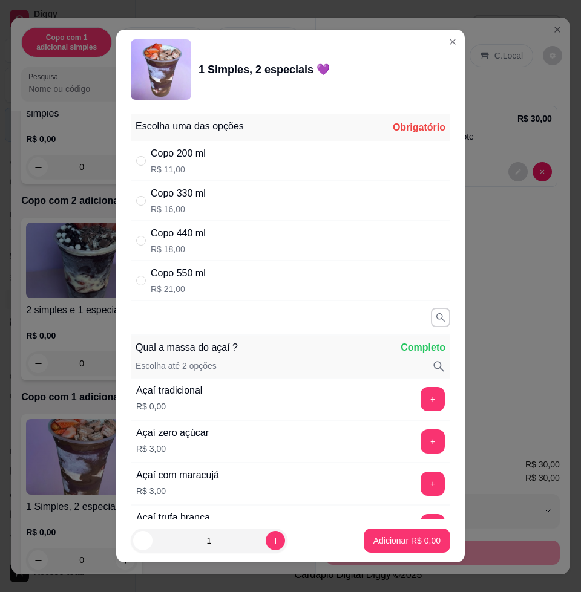
click at [189, 206] on p "R$ 16,00" at bounding box center [178, 209] width 55 height 12
radio input "true"
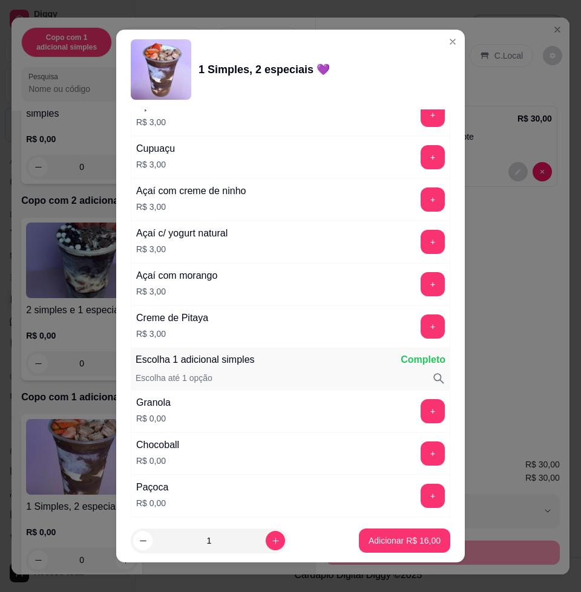
scroll to position [832, 0]
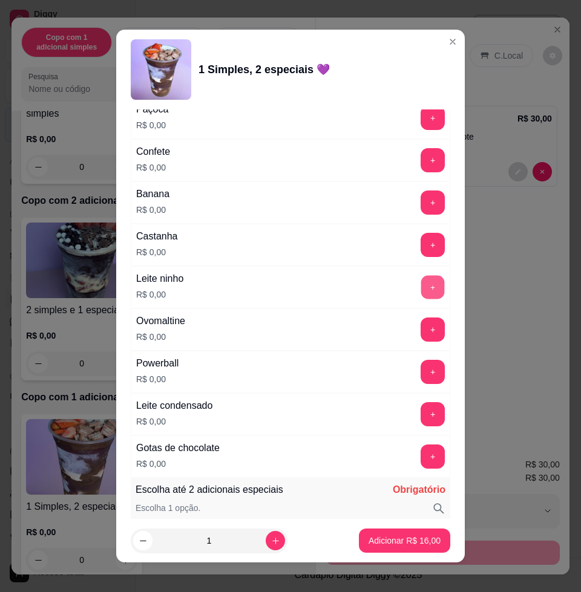
click at [421, 288] on button "+" at bounding box center [433, 288] width 24 height 24
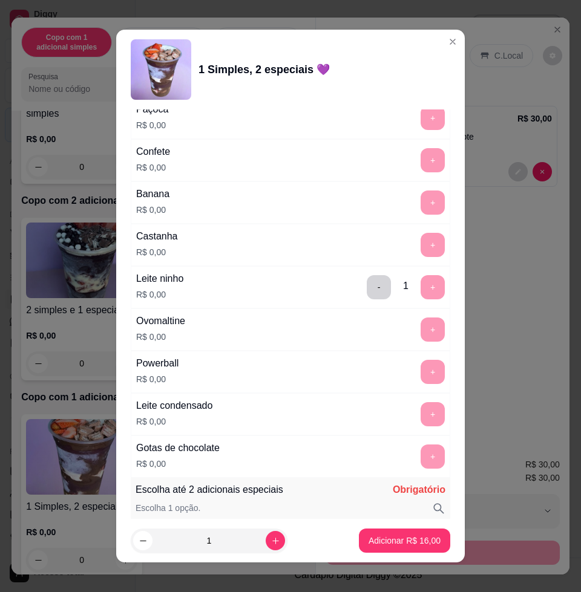
scroll to position [1134, 0]
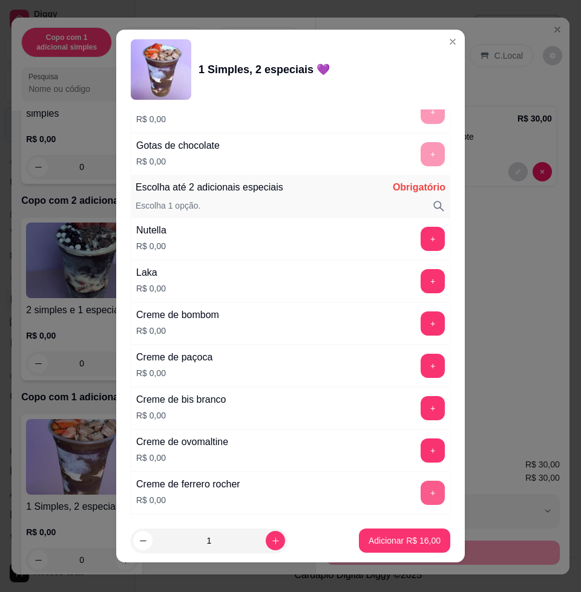
click at [420, 489] on button "+" at bounding box center [432, 493] width 24 height 24
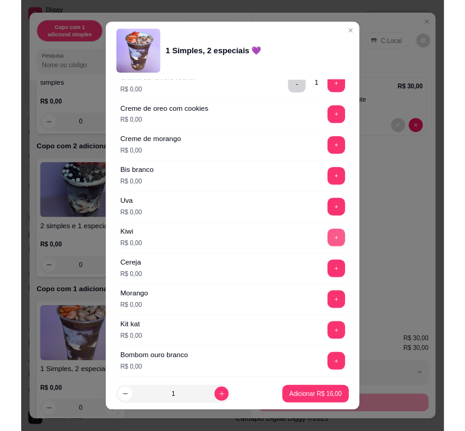
scroll to position [1588, 0]
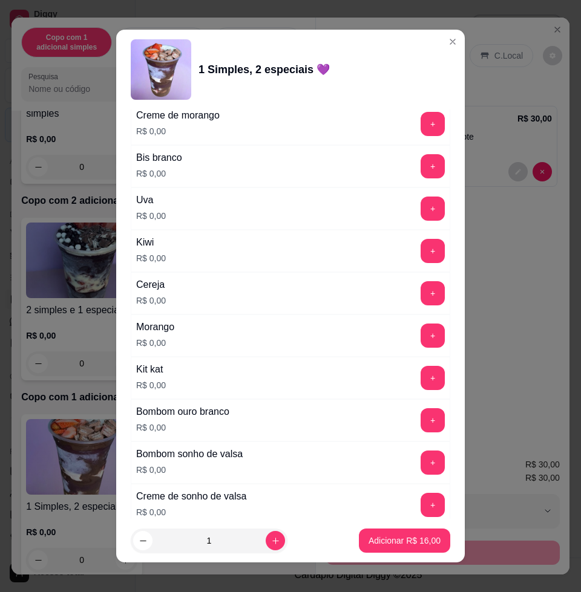
click at [416, 345] on div "+" at bounding box center [433, 336] width 34 height 24
click at [421, 343] on button "+" at bounding box center [433, 336] width 24 height 24
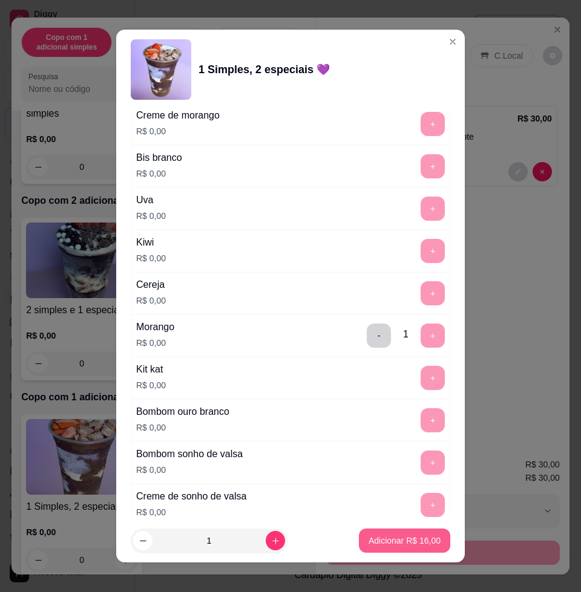
click at [417, 533] on button "Adicionar R$ 16,00" at bounding box center [404, 541] width 91 height 24
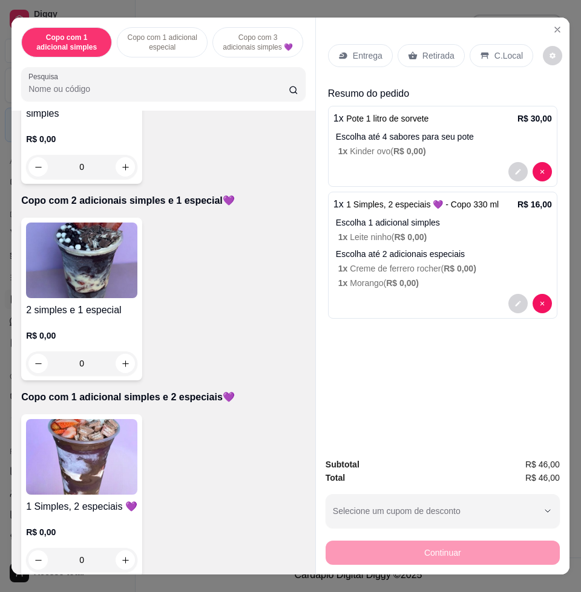
click at [339, 53] on icon at bounding box center [343, 56] width 8 height 7
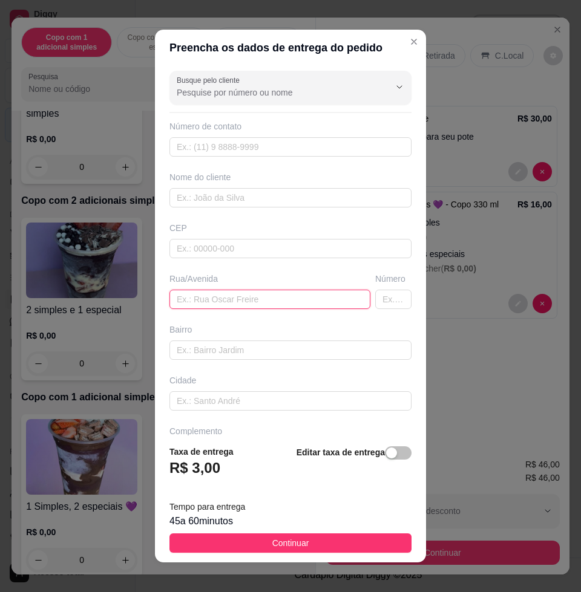
click at [243, 295] on input "text" at bounding box center [269, 299] width 201 height 19
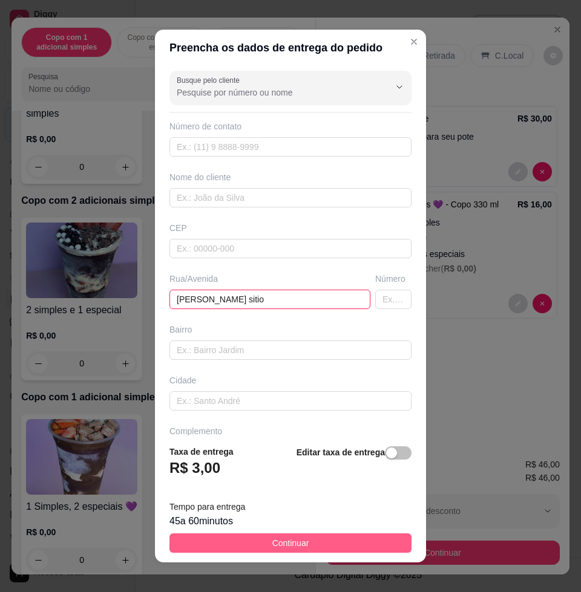
type input "[PERSON_NAME] sitio"
click at [215, 552] on button "Continuar" at bounding box center [290, 542] width 242 height 19
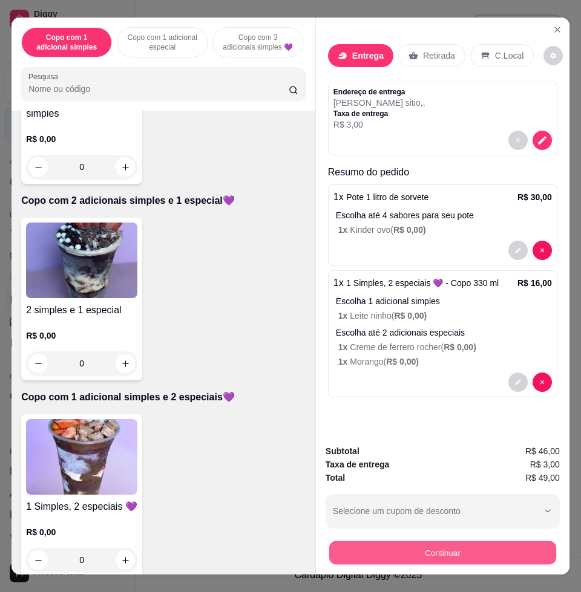
click at [433, 556] on button "Continuar" at bounding box center [442, 553] width 227 height 24
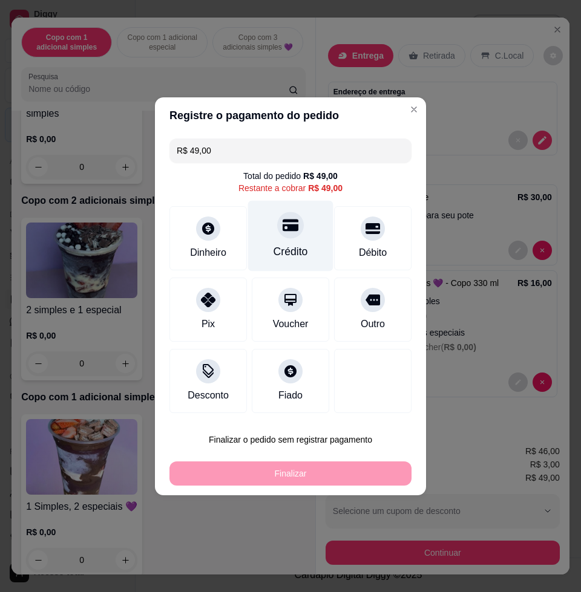
click at [298, 229] on div "Crédito" at bounding box center [290, 235] width 85 height 71
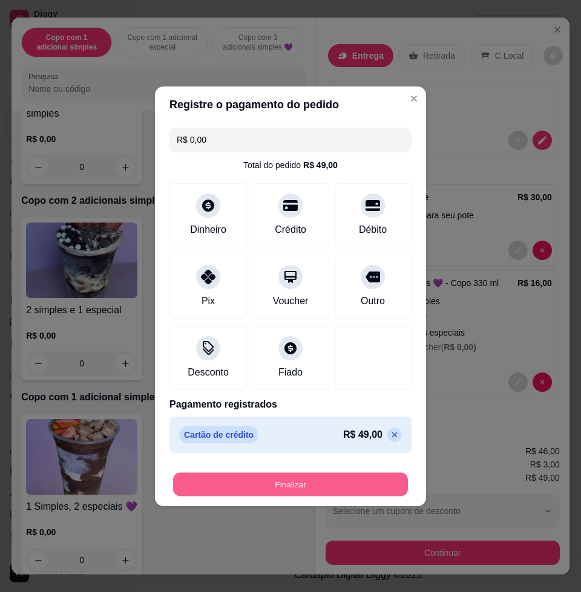
click at [298, 492] on button "Finalizar" at bounding box center [290, 484] width 235 height 24
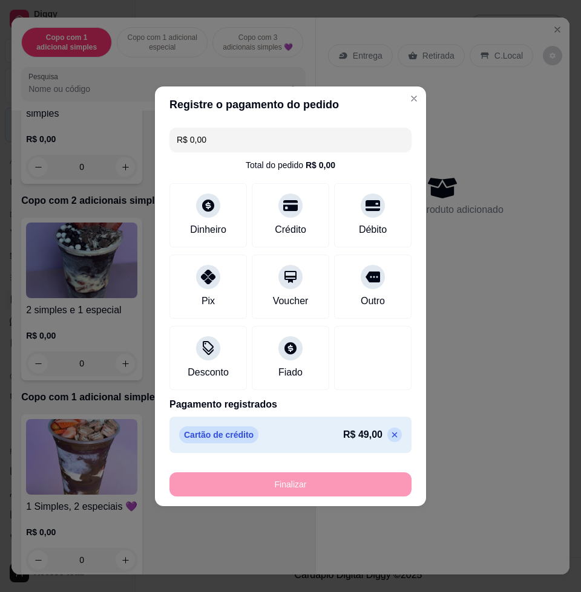
type input "-R$ 49,00"
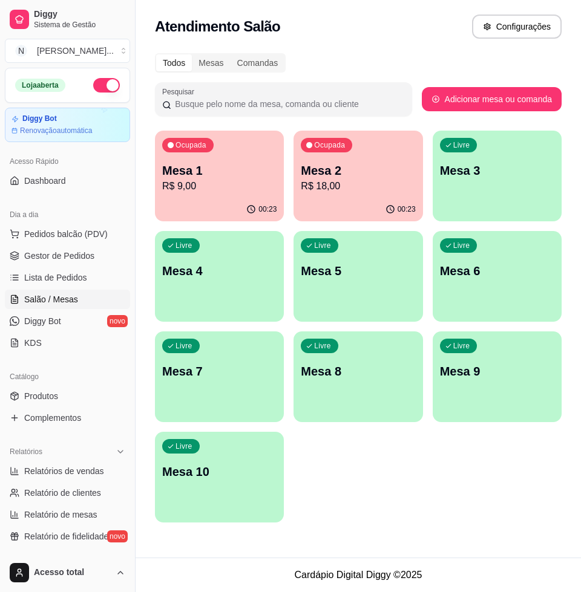
click at [370, 216] on div "Ocupada Mesa 1 R$ 9,00 00:23 Ocupada Mesa 2 R$ 18,00 00:23 Livre Mesa 3 Livre M…" at bounding box center [358, 327] width 406 height 392
click at [376, 191] on p "R$ 18,00" at bounding box center [358, 186] width 114 height 15
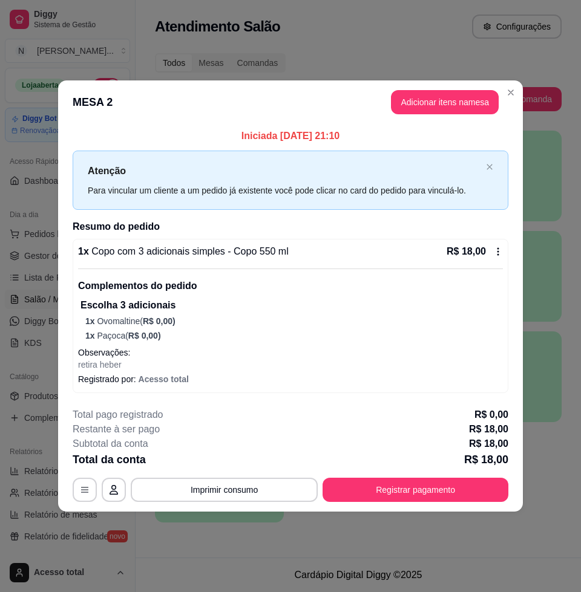
drag, startPoint x: 438, startPoint y: 503, endPoint x: 428, endPoint y: 494, distance: 13.7
click at [434, 501] on footer "**********" at bounding box center [290, 455] width 465 height 114
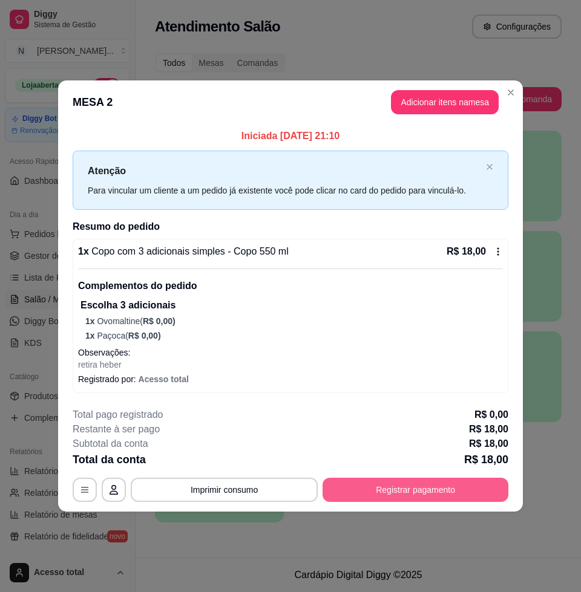
click at [427, 481] on button "Registrar pagamento" at bounding box center [415, 490] width 186 height 24
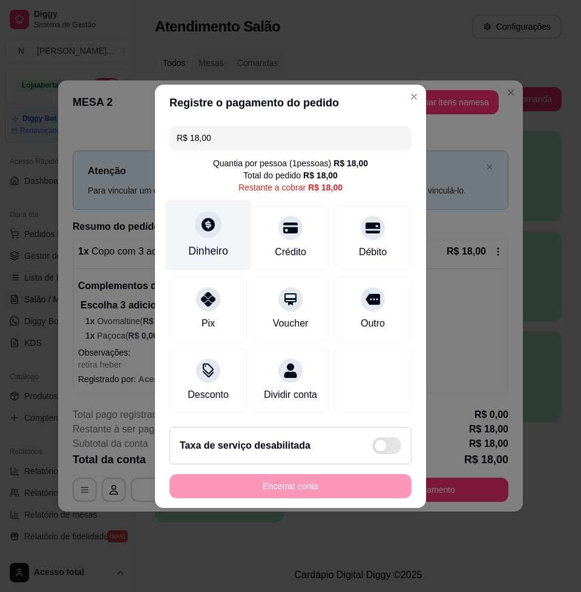
click at [213, 227] on div at bounding box center [208, 224] width 27 height 27
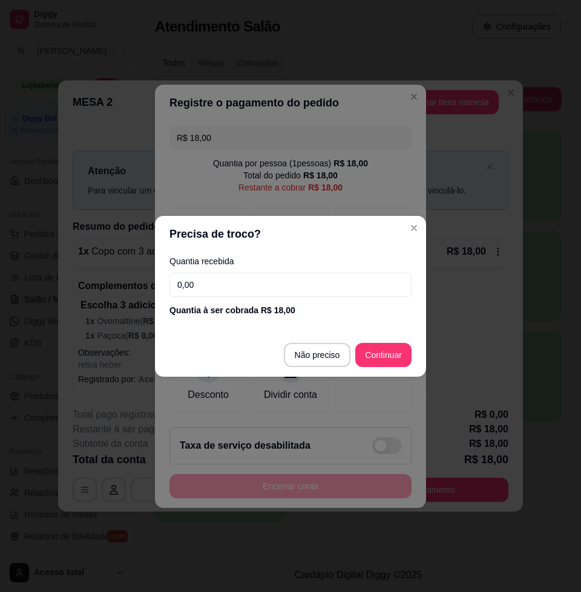
click at [282, 284] on input "0,00" at bounding box center [290, 285] width 242 height 24
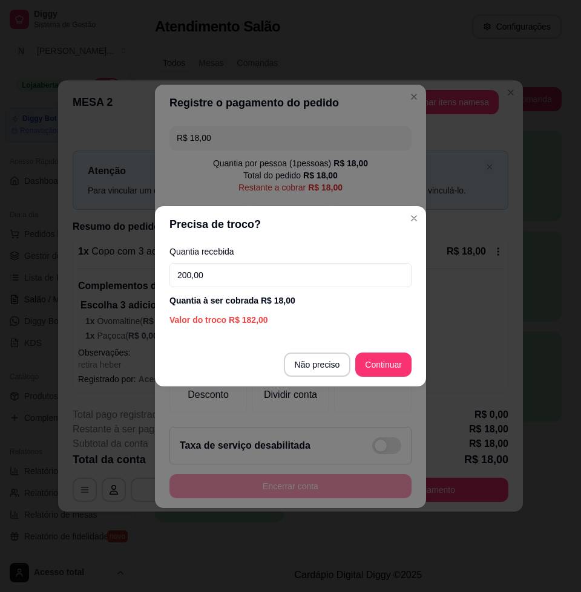
type input "200,00"
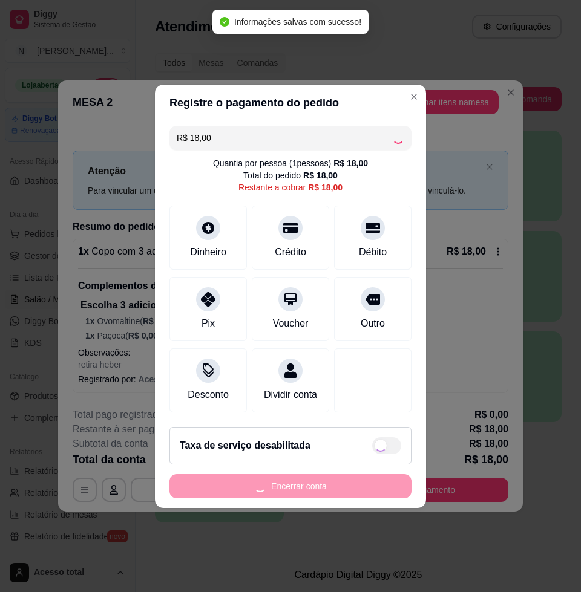
type input "R$ 0,00"
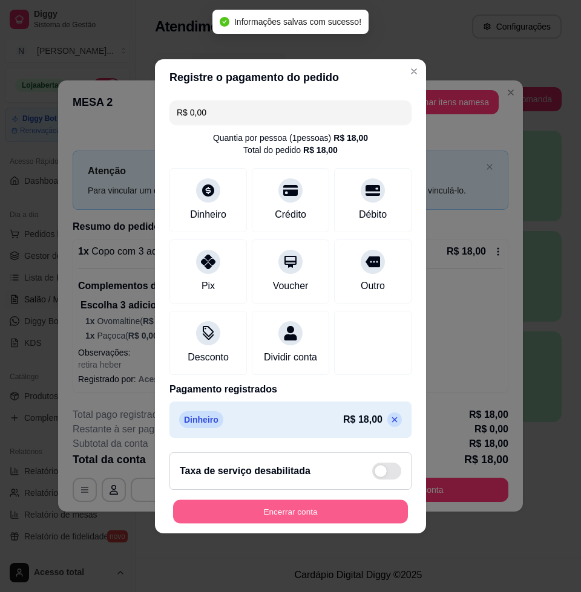
click at [371, 523] on button "Encerrar conta" at bounding box center [290, 512] width 235 height 24
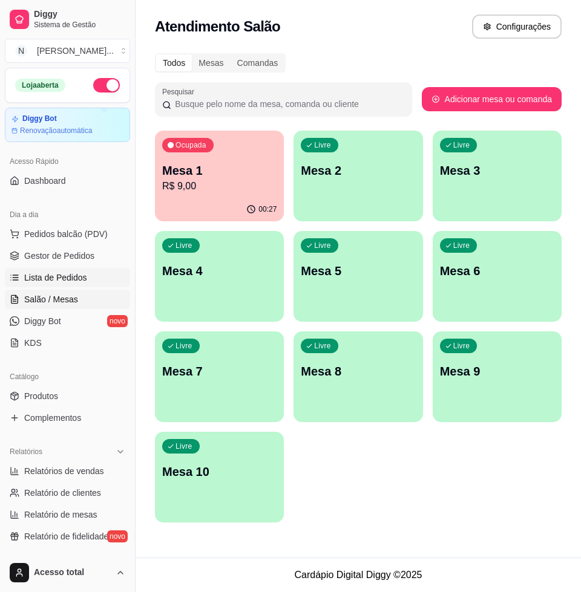
click at [44, 281] on span "Lista de Pedidos" at bounding box center [55, 278] width 63 height 12
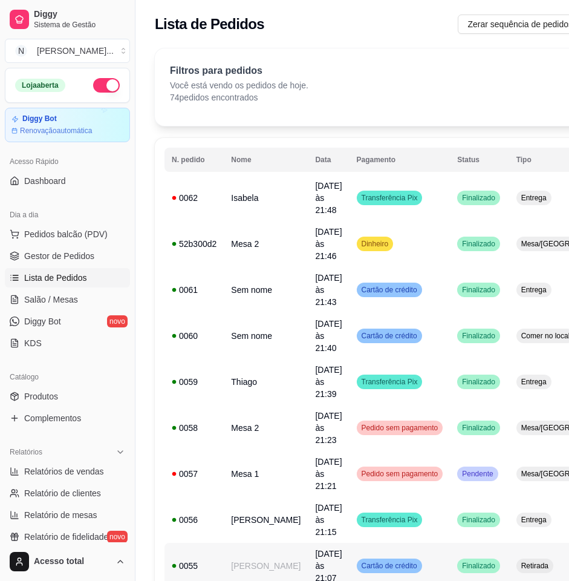
click at [517, 558] on div "Retirada" at bounding box center [535, 565] width 37 height 15
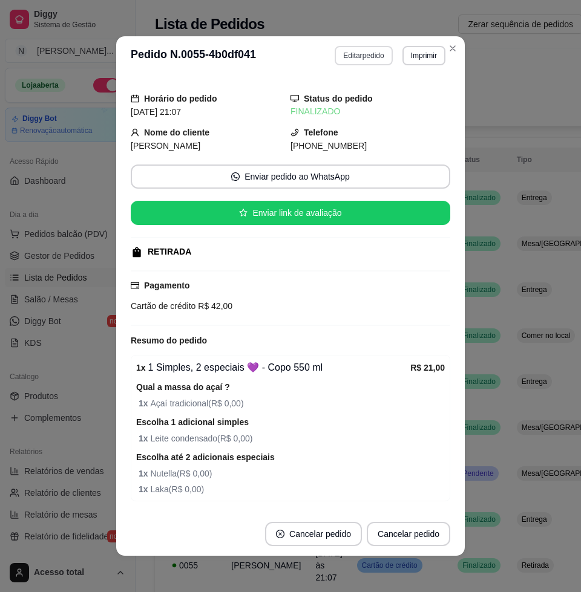
click at [363, 56] on button "Editar pedido" at bounding box center [362, 55] width 57 height 19
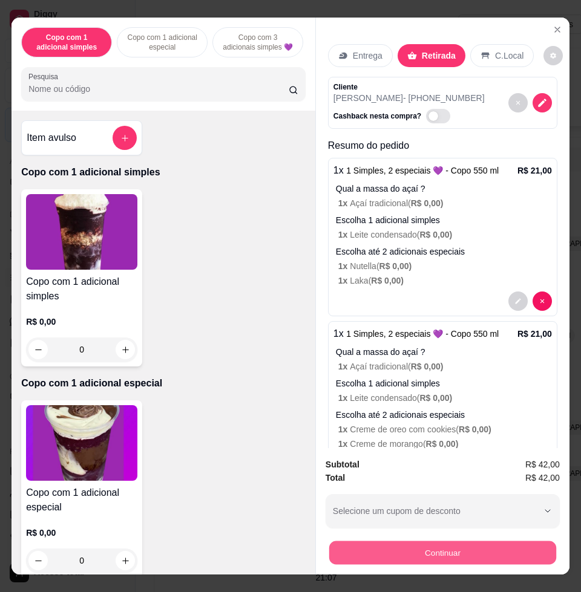
click at [443, 541] on button "Continuar" at bounding box center [442, 553] width 227 height 24
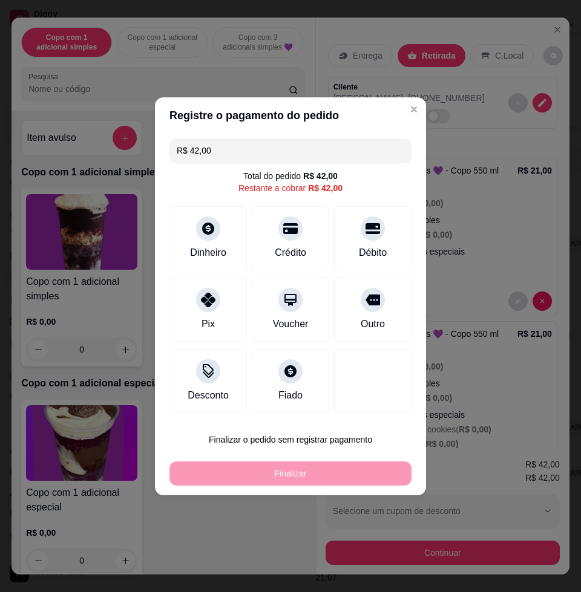
click at [316, 151] on input "R$ 42,00" at bounding box center [290, 151] width 227 height 24
click at [316, 147] on input "R$ 42,00" at bounding box center [290, 151] width 227 height 24
type input "R$ 0,00"
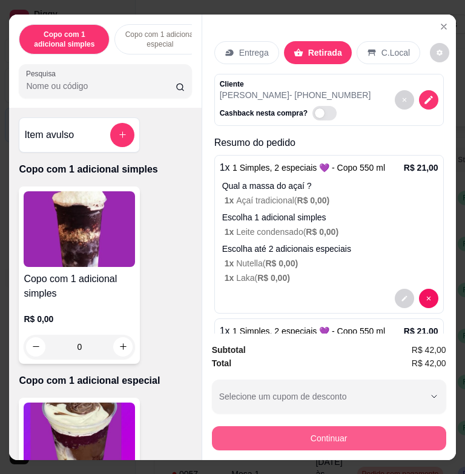
click at [358, 435] on button "Continuar" at bounding box center [329, 438] width 234 height 24
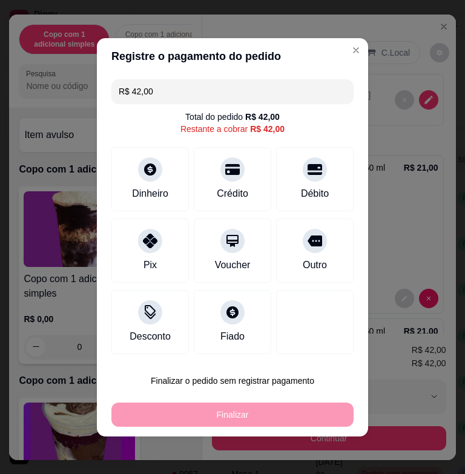
click at [225, 96] on input "R$ 42,00" at bounding box center [232, 91] width 227 height 24
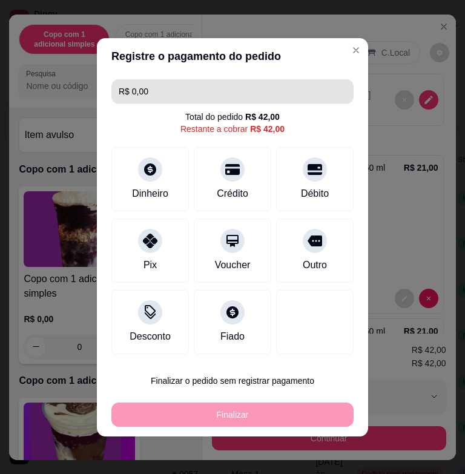
click at [227, 96] on input "R$ 0,00" at bounding box center [232, 91] width 227 height 24
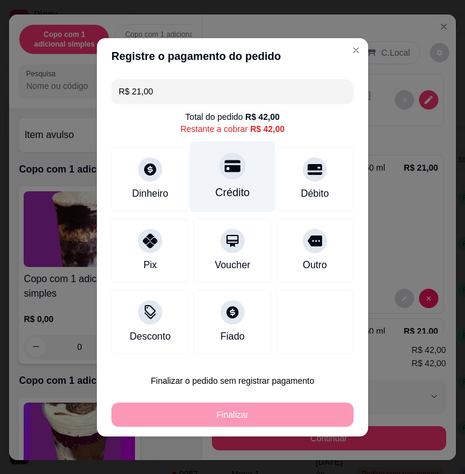
click at [223, 183] on div "Crédito" at bounding box center [232, 176] width 85 height 71
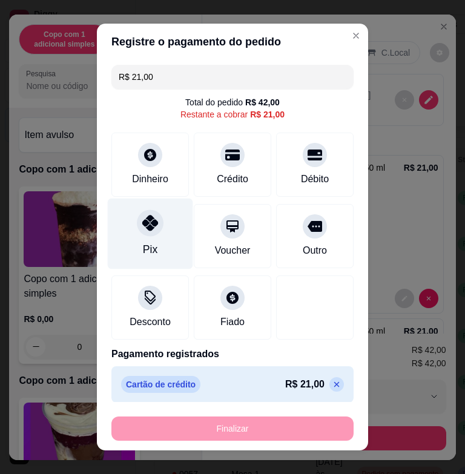
click at [145, 249] on div "Pix" at bounding box center [150, 249] width 15 height 16
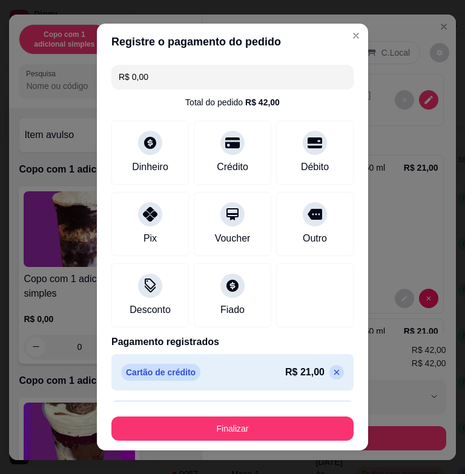
click at [240, 431] on button "Finalizar" at bounding box center [232, 428] width 242 height 24
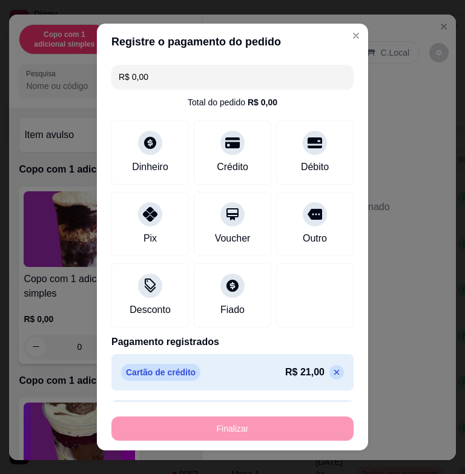
type input "-R$ 42,00"
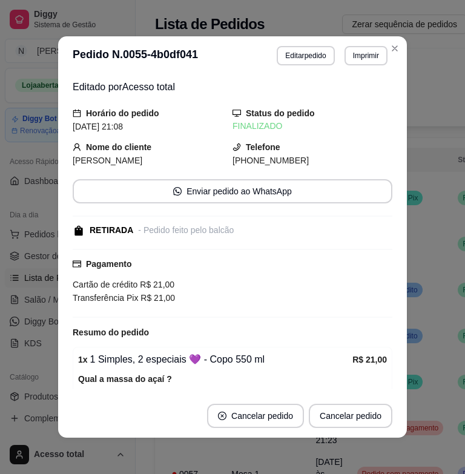
click at [232, 229] on div "- Pedido feito pelo balcão" at bounding box center [186, 230] width 96 height 13
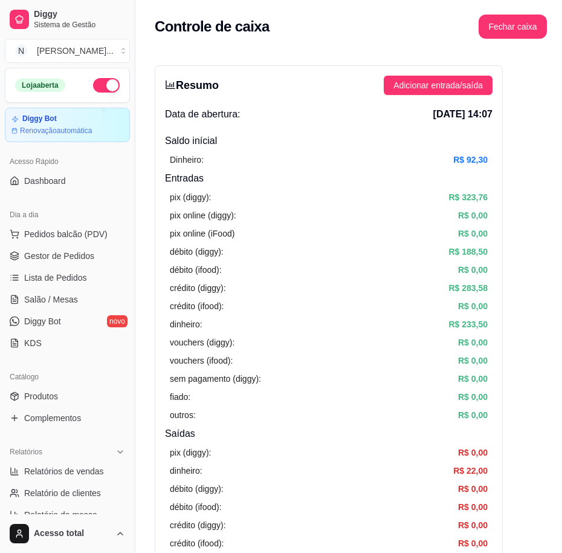
scroll to position [318, 0]
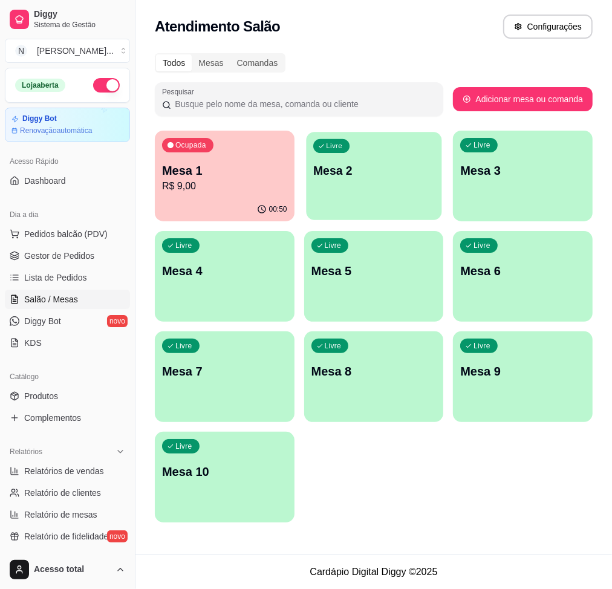
click at [327, 192] on div "Livre Mesa 2" at bounding box center [373, 169] width 135 height 74
click at [44, 236] on span "Pedidos balcão (PDV)" at bounding box center [65, 234] width 83 height 12
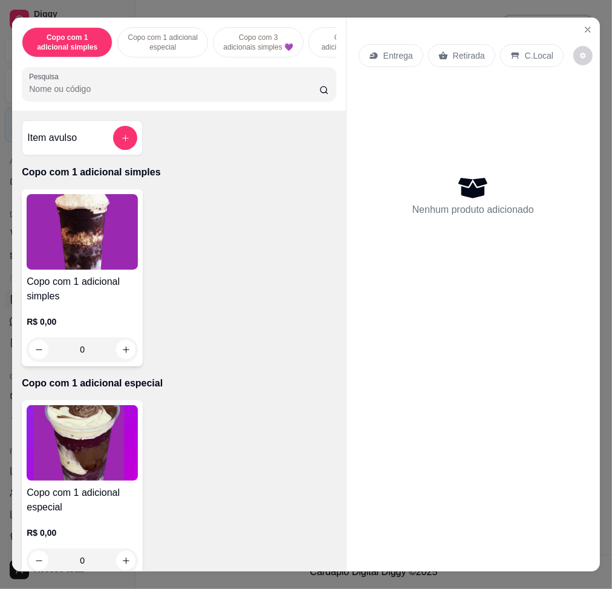
click at [91, 71] on div "Copo com 1 adicional simples Copo com 1 adicional especial Copo com 3 adicionai…" at bounding box center [179, 64] width 334 height 93
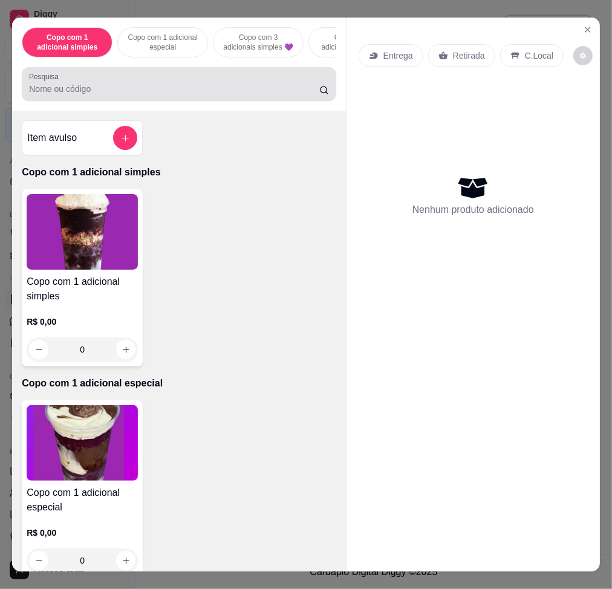
click at [106, 96] on div at bounding box center [179, 84] width 300 height 24
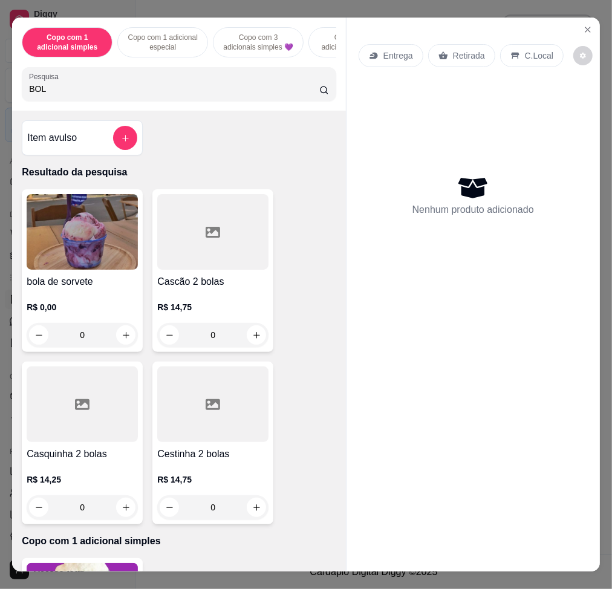
type input "BOL"
click at [107, 270] on img at bounding box center [82, 232] width 111 height 76
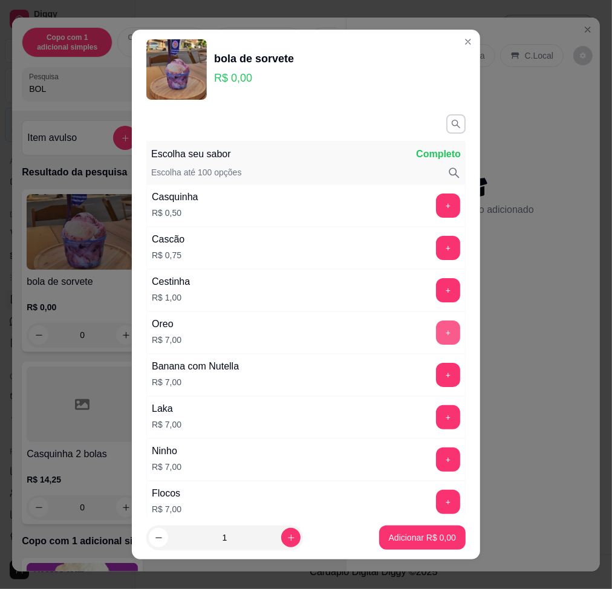
click at [436, 332] on button "+" at bounding box center [448, 333] width 24 height 24
click at [416, 549] on button "Adicionar R$ 14,00" at bounding box center [420, 538] width 89 height 24
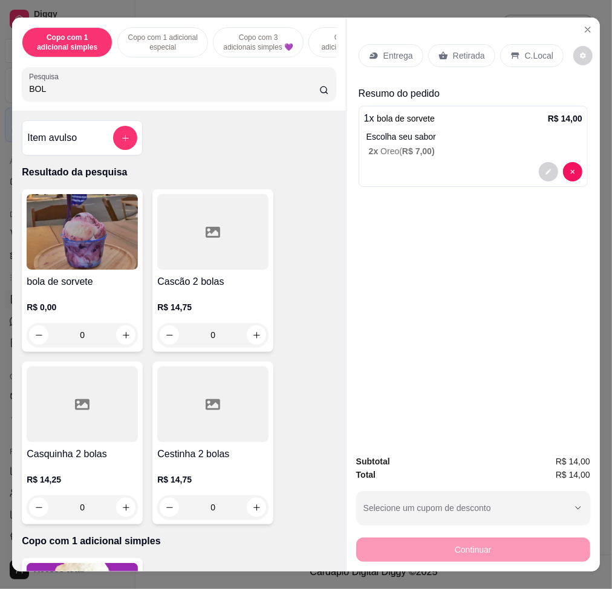
click at [543, 44] on div "C.Local" at bounding box center [532, 55] width 64 height 23
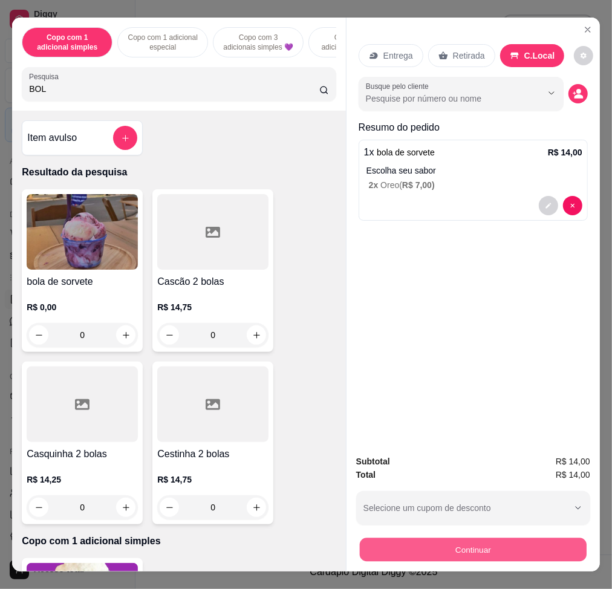
click at [577, 538] on button "Continuar" at bounding box center [473, 550] width 227 height 24
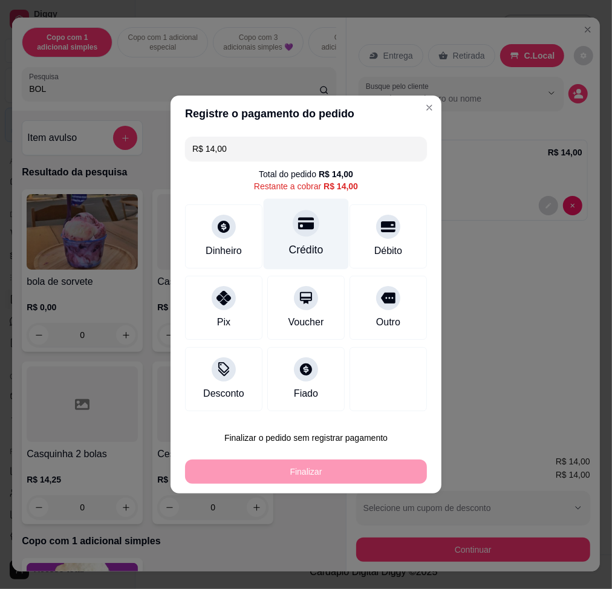
click at [320, 240] on div "Crédito" at bounding box center [306, 234] width 85 height 71
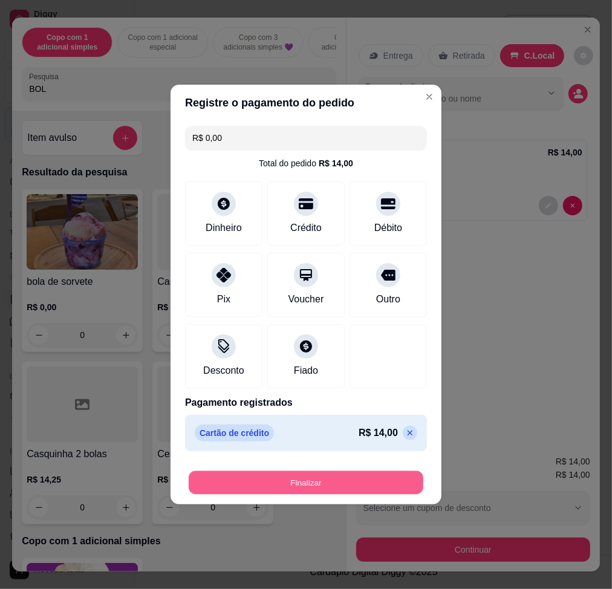
click at [358, 481] on button "Finalizar" at bounding box center [306, 483] width 235 height 24
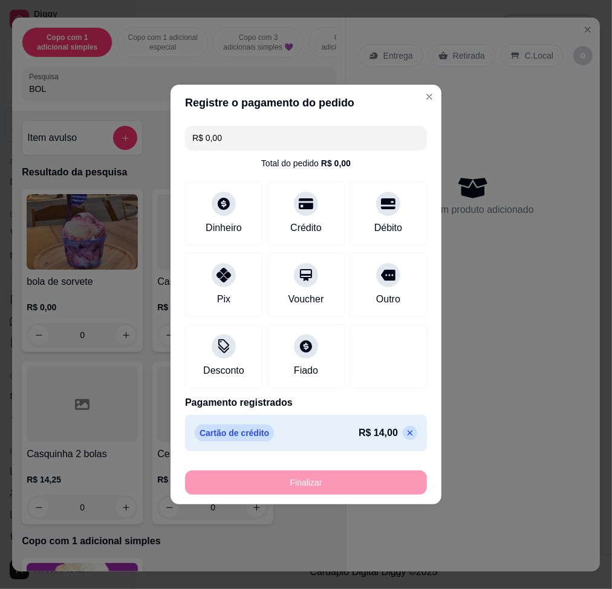
type input "-R$ 14,00"
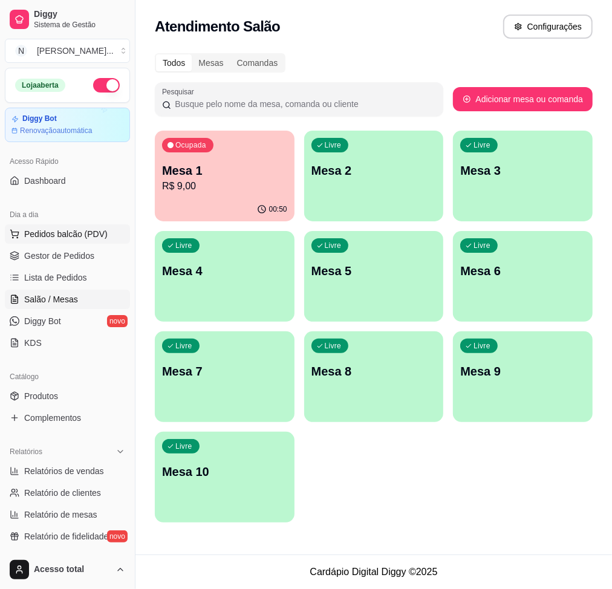
click at [68, 236] on span "Pedidos balcão (PDV)" at bounding box center [65, 234] width 83 height 12
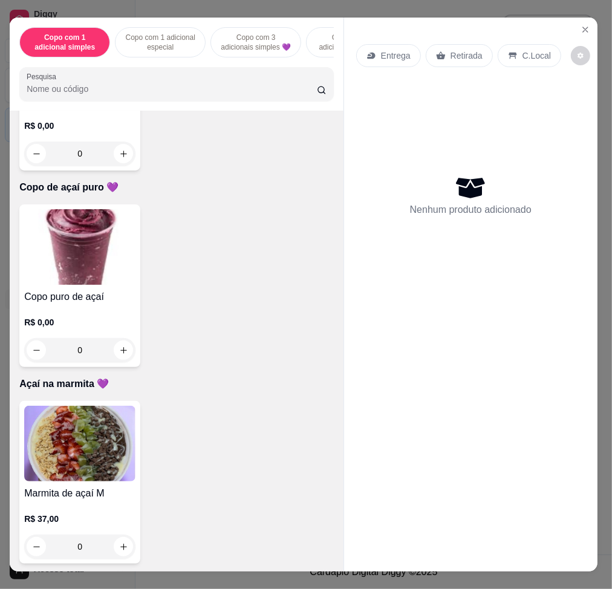
scroll to position [862, 0]
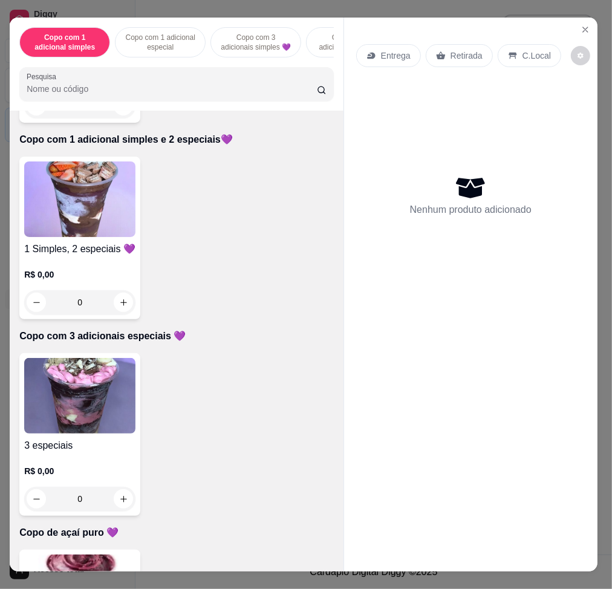
click at [78, 189] on img at bounding box center [79, 199] width 111 height 76
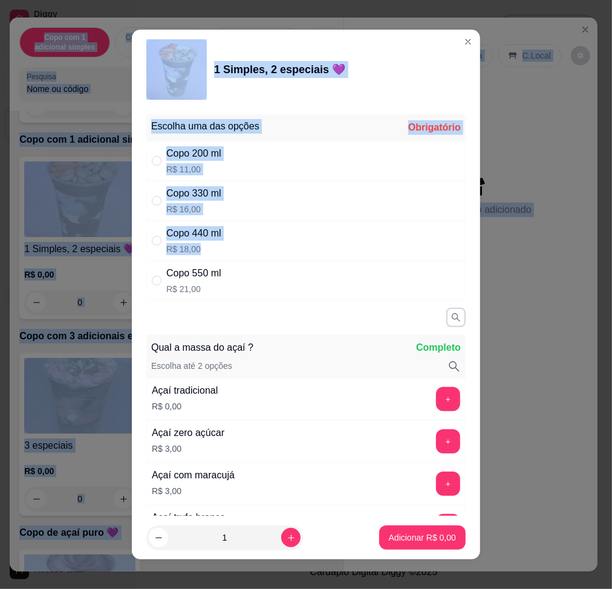
click at [238, 248] on div "Copo 440 ml R$ 18,00" at bounding box center [305, 241] width 319 height 40
drag, startPoint x: 238, startPoint y: 248, endPoint x: 360, endPoint y: 235, distance: 122.8
click at [360, 236] on div "Copo 440 ml R$ 18,00" at bounding box center [305, 241] width 319 height 40
drag, startPoint x: 360, startPoint y: 235, endPoint x: 333, endPoint y: 235, distance: 27.2
click at [336, 233] on div "Copo 440 ml R$ 18,00" at bounding box center [305, 241] width 319 height 40
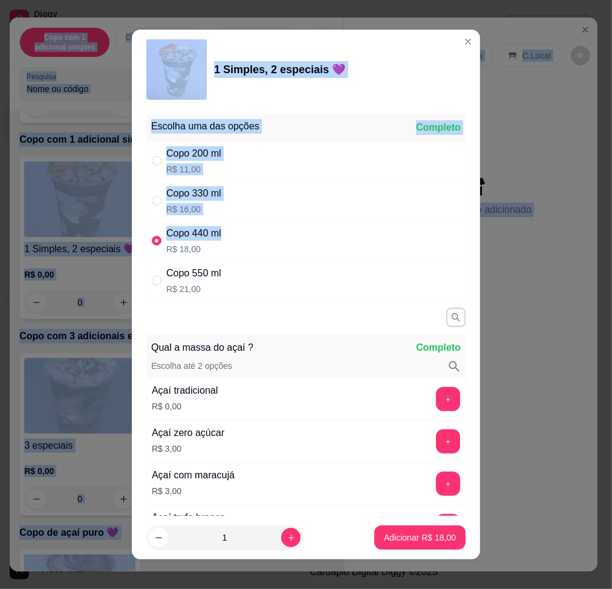
radio input "true"
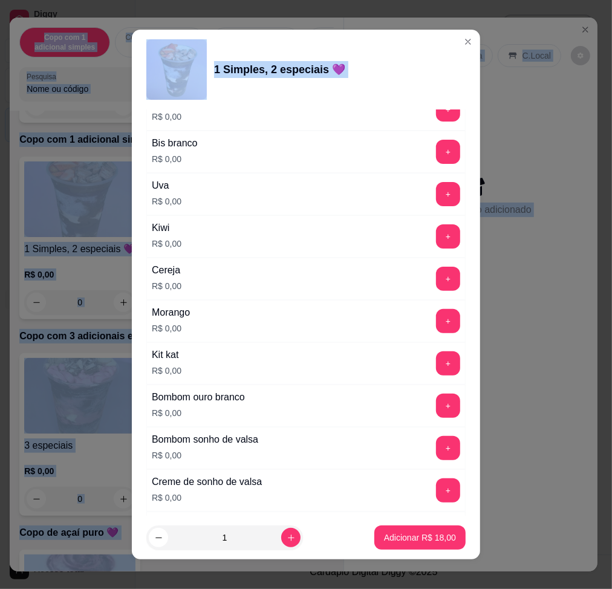
scroll to position [1608, 0]
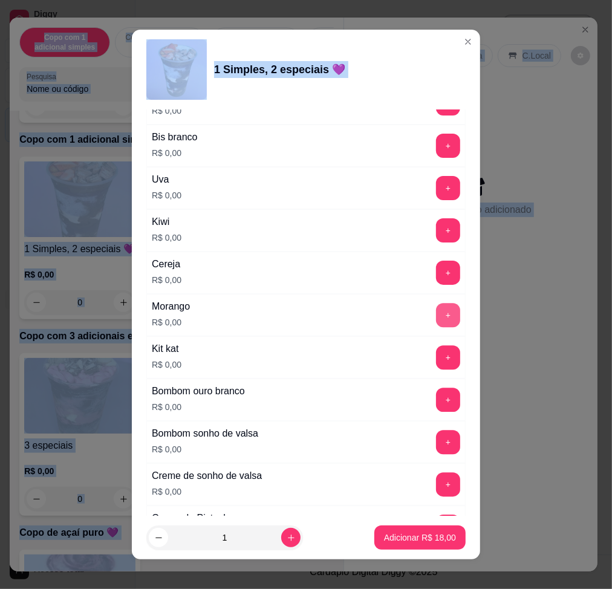
click at [436, 315] on button "+" at bounding box center [448, 315] width 24 height 24
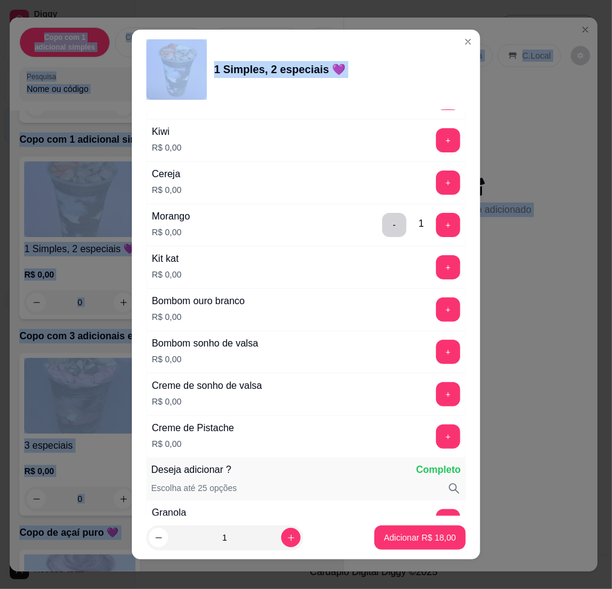
scroll to position [1698, 0]
click at [436, 151] on button "+" at bounding box center [448, 141] width 24 height 24
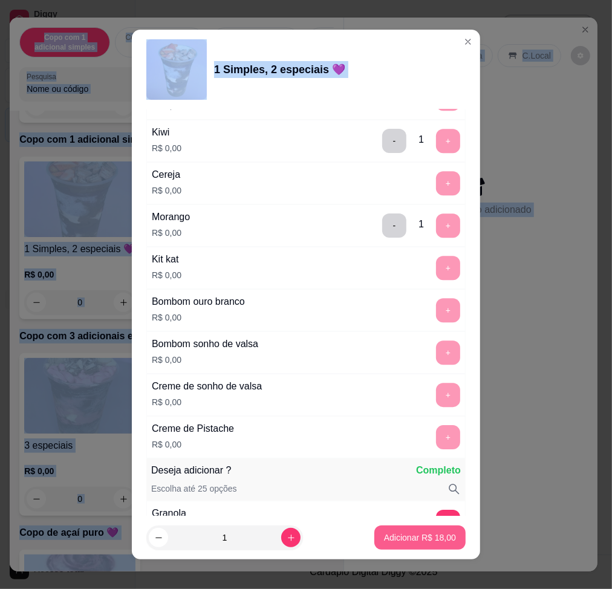
click at [423, 529] on button "Adicionar R$ 18,00" at bounding box center [419, 538] width 91 height 24
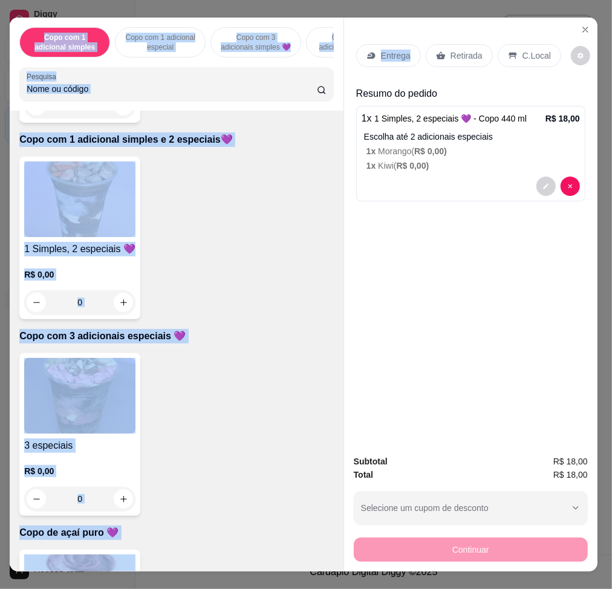
click at [402, 49] on div "Entrega" at bounding box center [388, 55] width 65 height 23
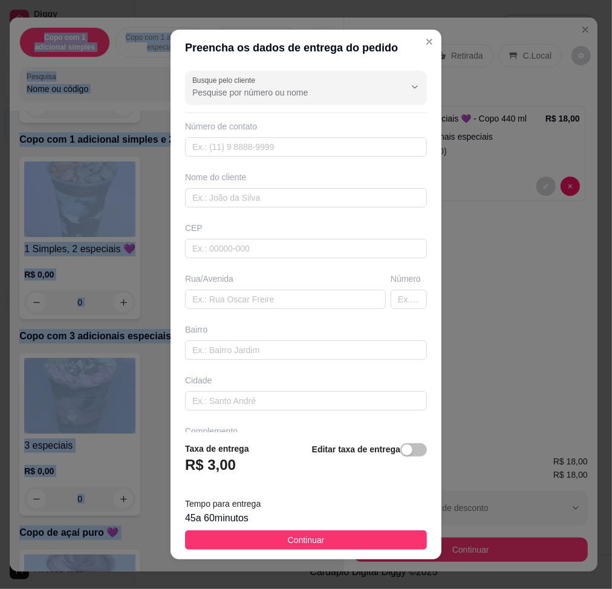
drag, startPoint x: 229, startPoint y: 275, endPoint x: 229, endPoint y: 286, distance: 11.5
click at [229, 275] on div "Rua/Avenida" at bounding box center [285, 279] width 201 height 12
drag, startPoint x: 229, startPoint y: 286, endPoint x: 229, endPoint y: 297, distance: 10.9
click at [229, 295] on input "text" at bounding box center [285, 299] width 201 height 19
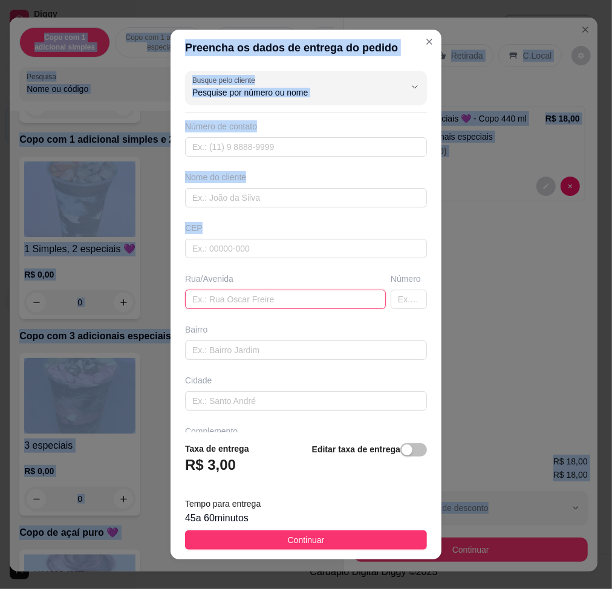
click at [229, 297] on input "text" at bounding box center [285, 299] width 201 height 19
click at [236, 305] on input "text" at bounding box center [285, 299] width 201 height 19
drag, startPoint x: 236, startPoint y: 305, endPoint x: 390, endPoint y: 186, distance: 193.6
click at [236, 305] on input "text" at bounding box center [285, 299] width 201 height 19
